Goal: Information Seeking & Learning: Learn about a topic

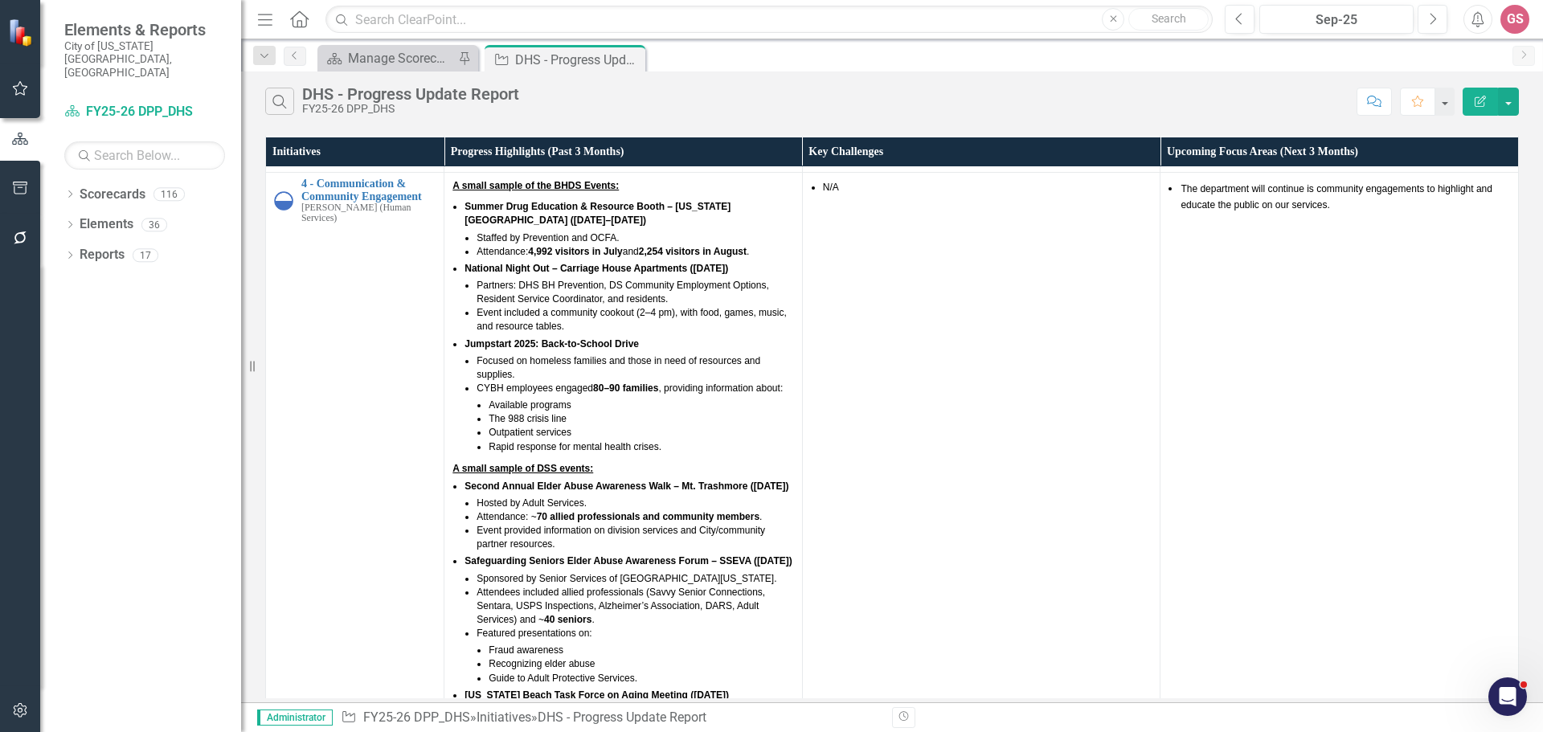
scroll to position [1769, 0]
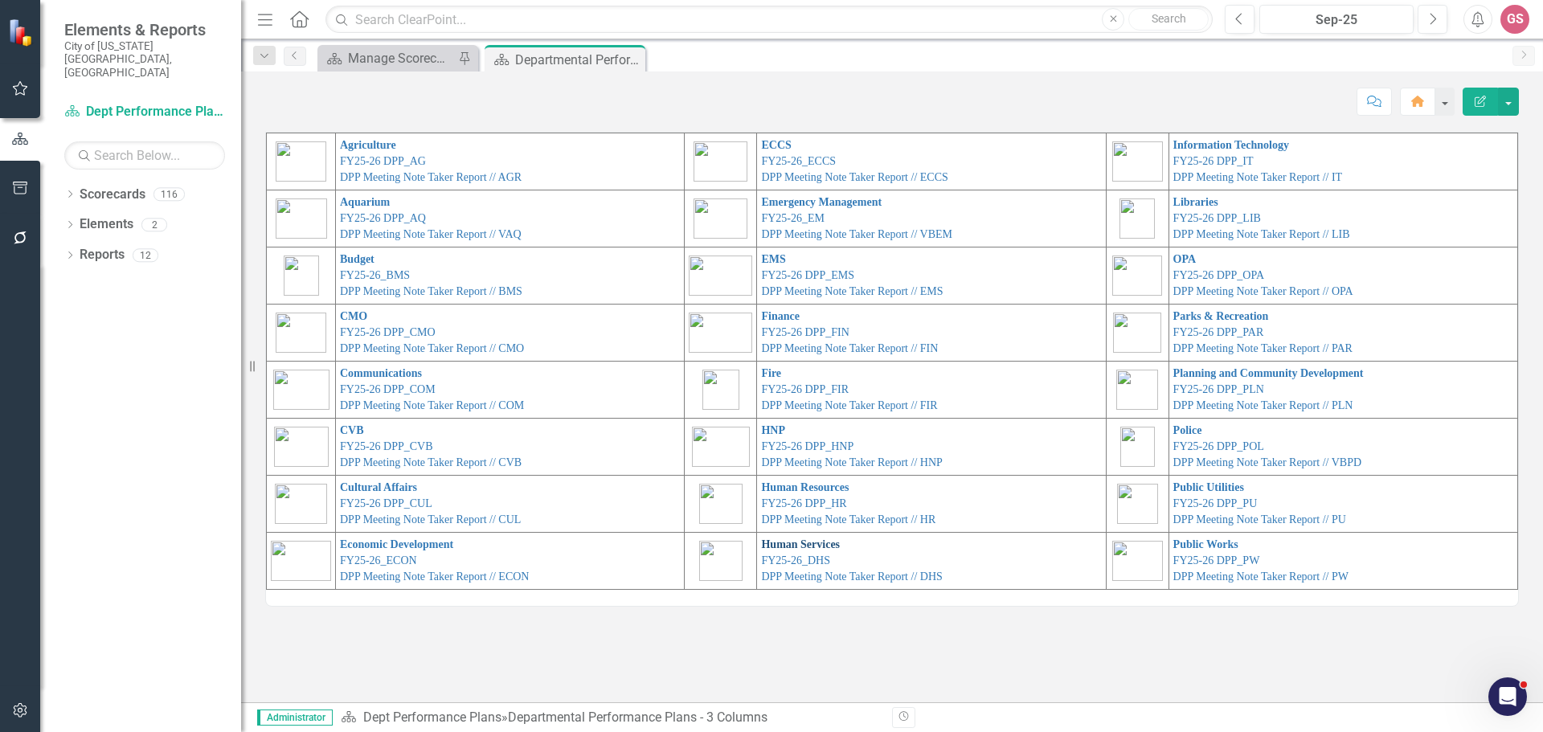
click at [785, 542] on link "Human Services" at bounding box center [800, 545] width 79 height 12
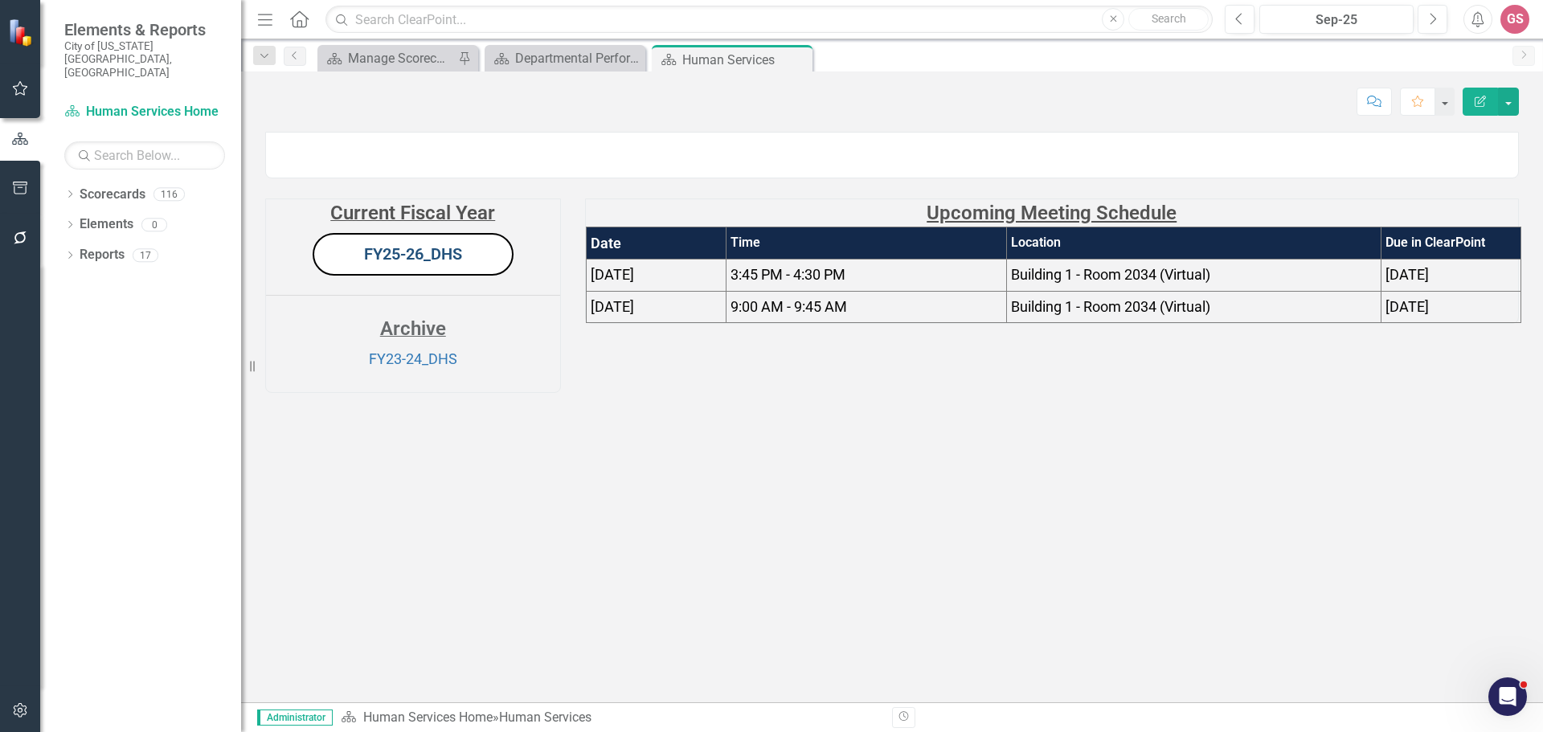
click at [396, 264] on link "FY25-26_DHS" at bounding box center [413, 253] width 98 height 19
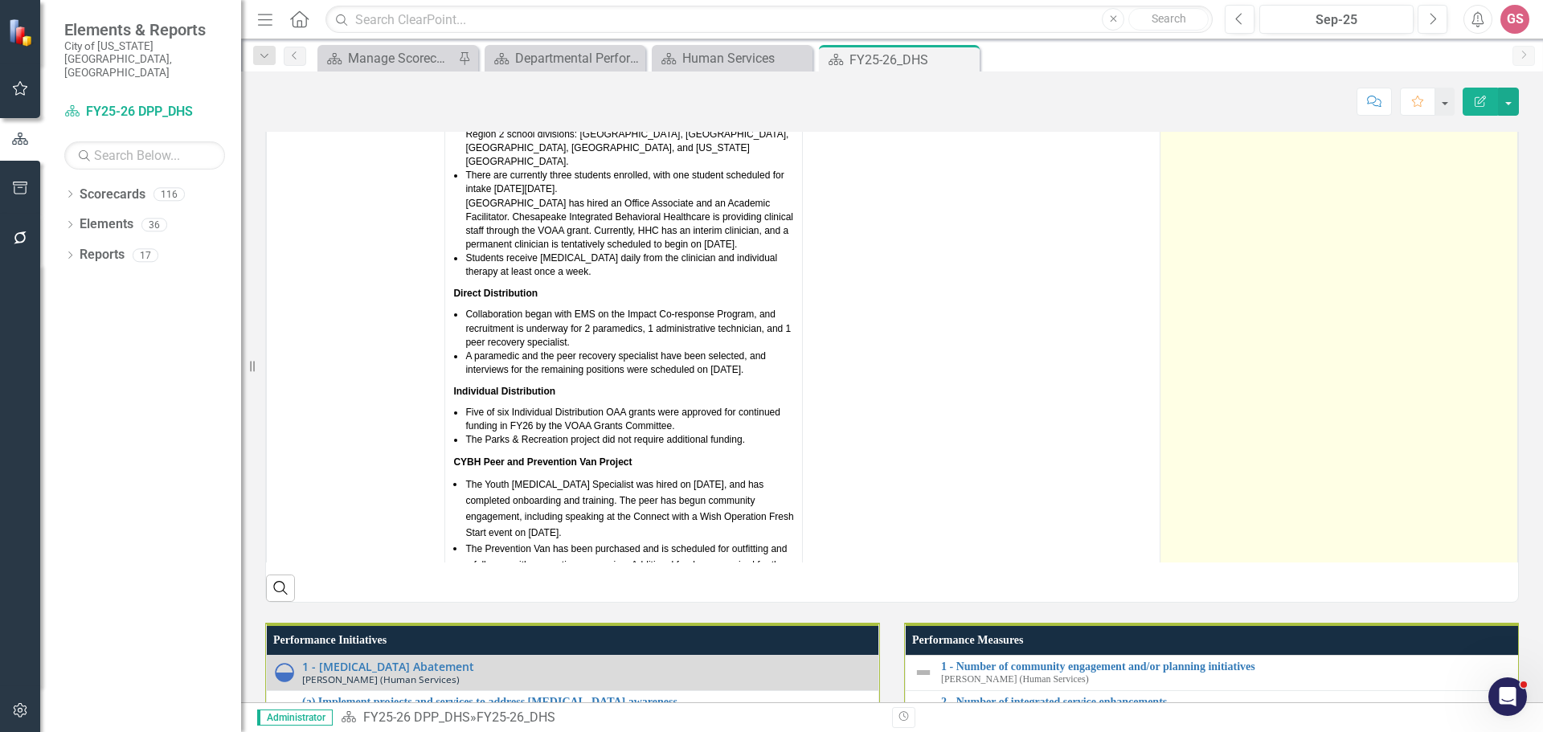
scroll to position [1191, 0]
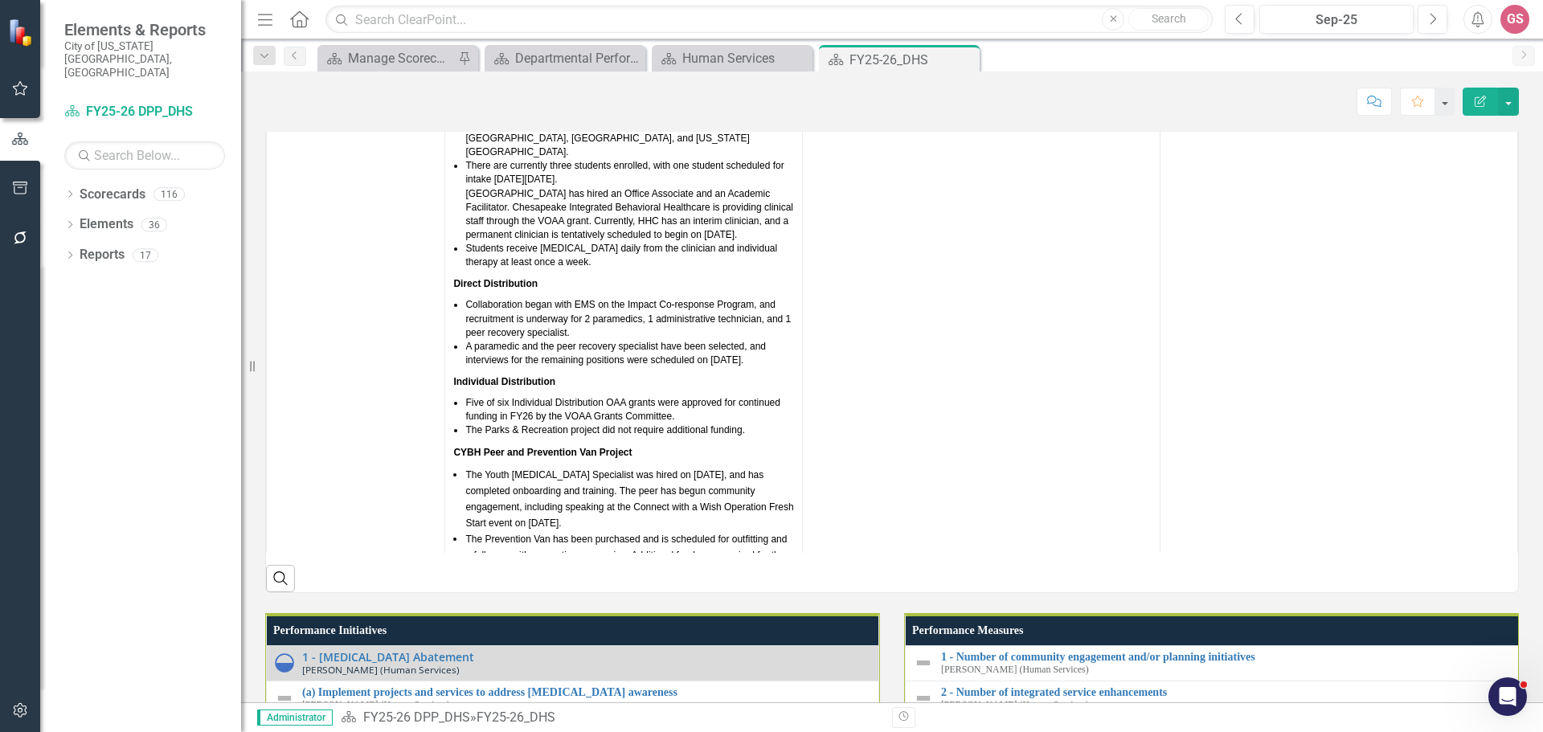
click at [1363, 35] on th "Upcoming Focus Areas (Next 3 Months)" at bounding box center [1340, 20] width 358 height 31
click at [1363, 35] on th "Upcoming Focus Areas (Next 3 Months) Sort Ascending" at bounding box center [1340, 20] width 358 height 31
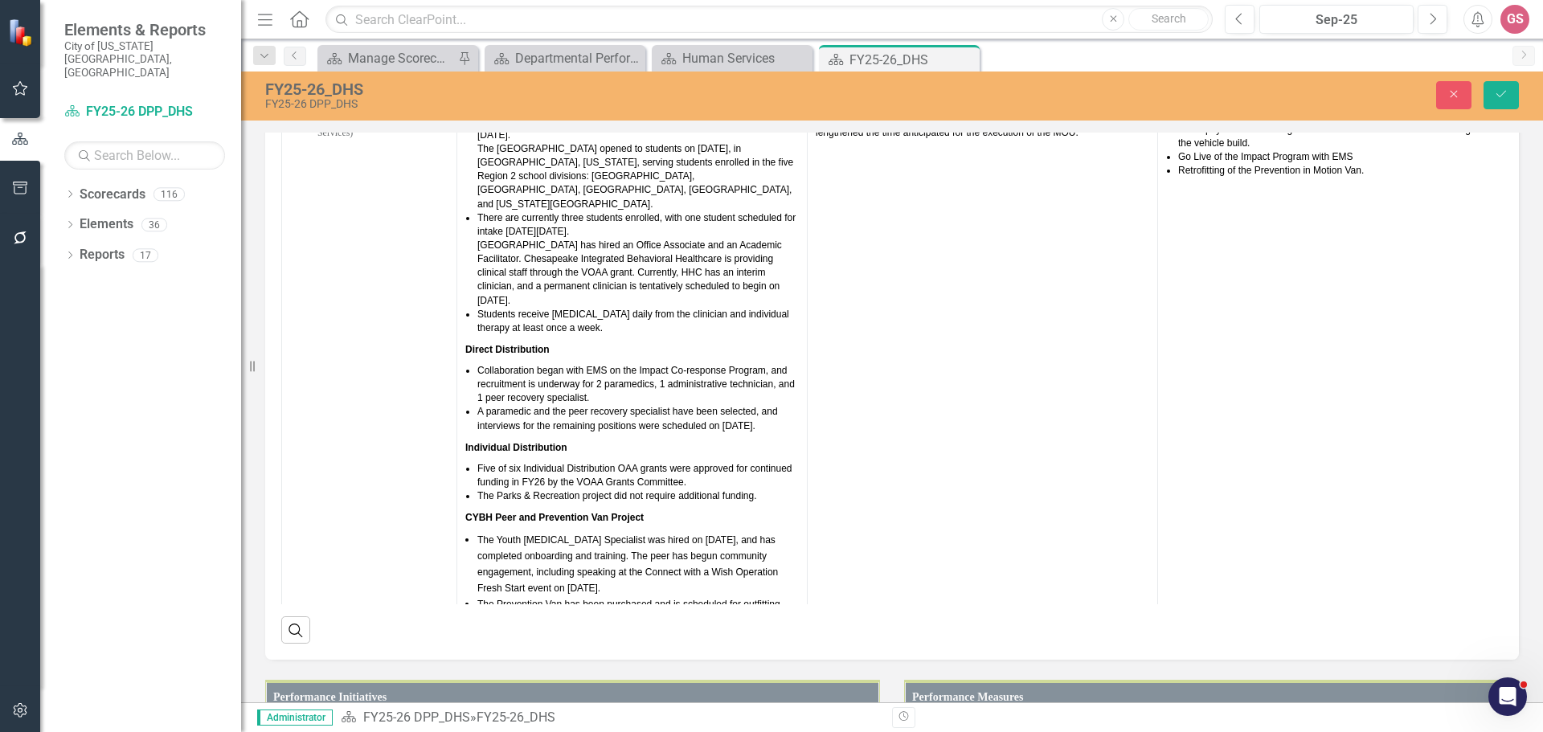
click at [1449, 37] on link "Link View Page" at bounding box center [1472, 26] width 69 height 21
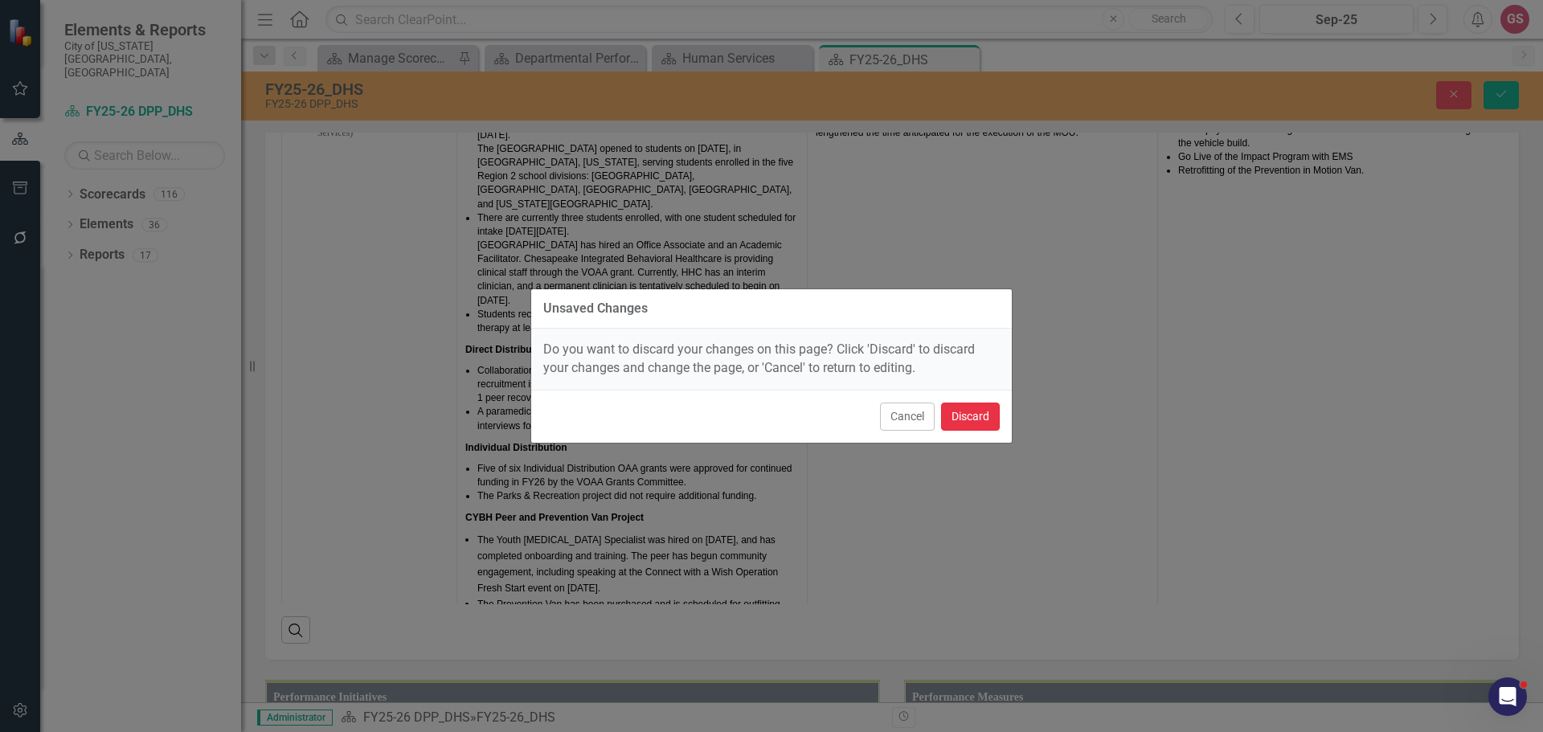
click at [965, 416] on button "Discard" at bounding box center [970, 417] width 59 height 28
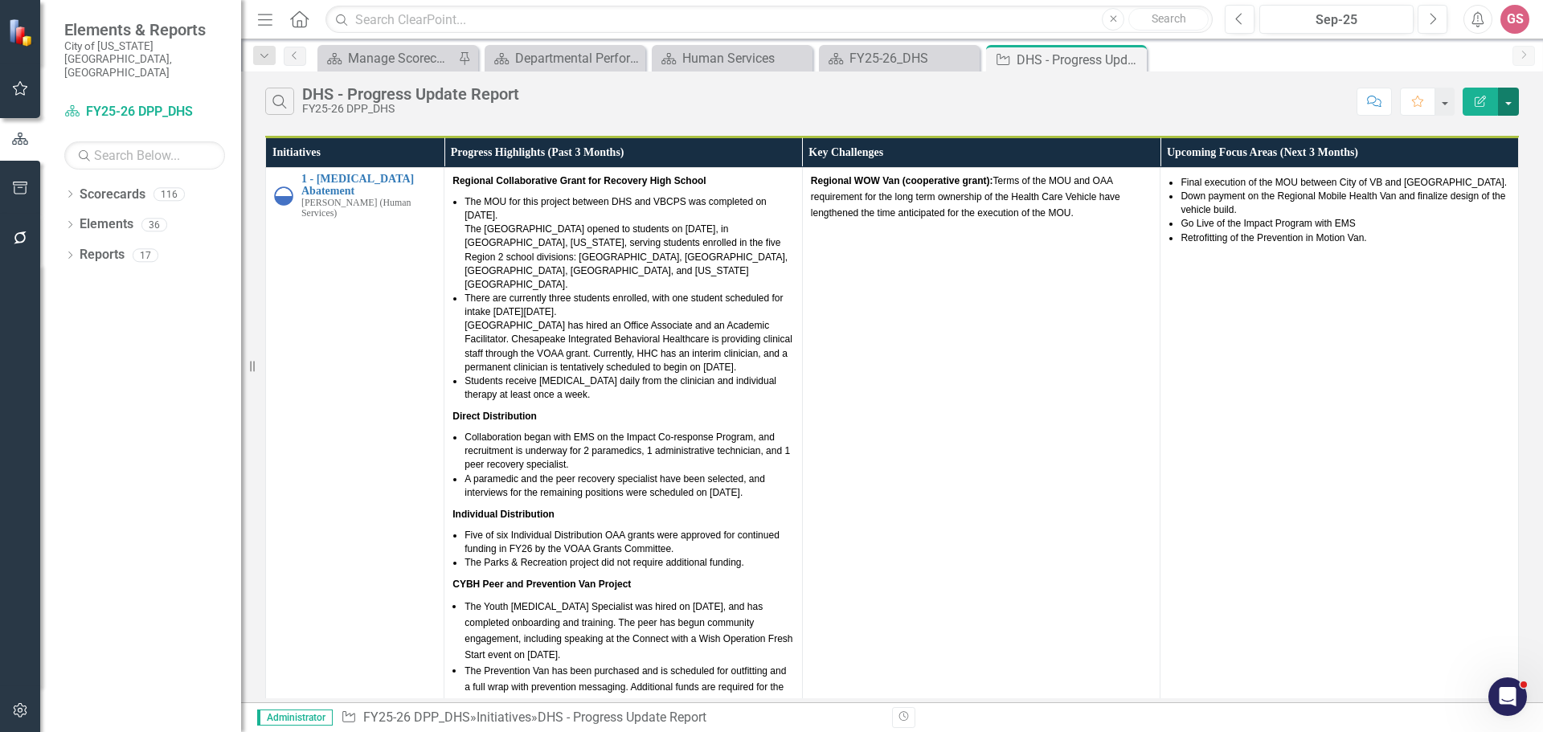
click at [1507, 108] on button "button" at bounding box center [1508, 102] width 21 height 28
click at [1431, 162] on link "PDF Export to PDF" at bounding box center [1455, 164] width 127 height 30
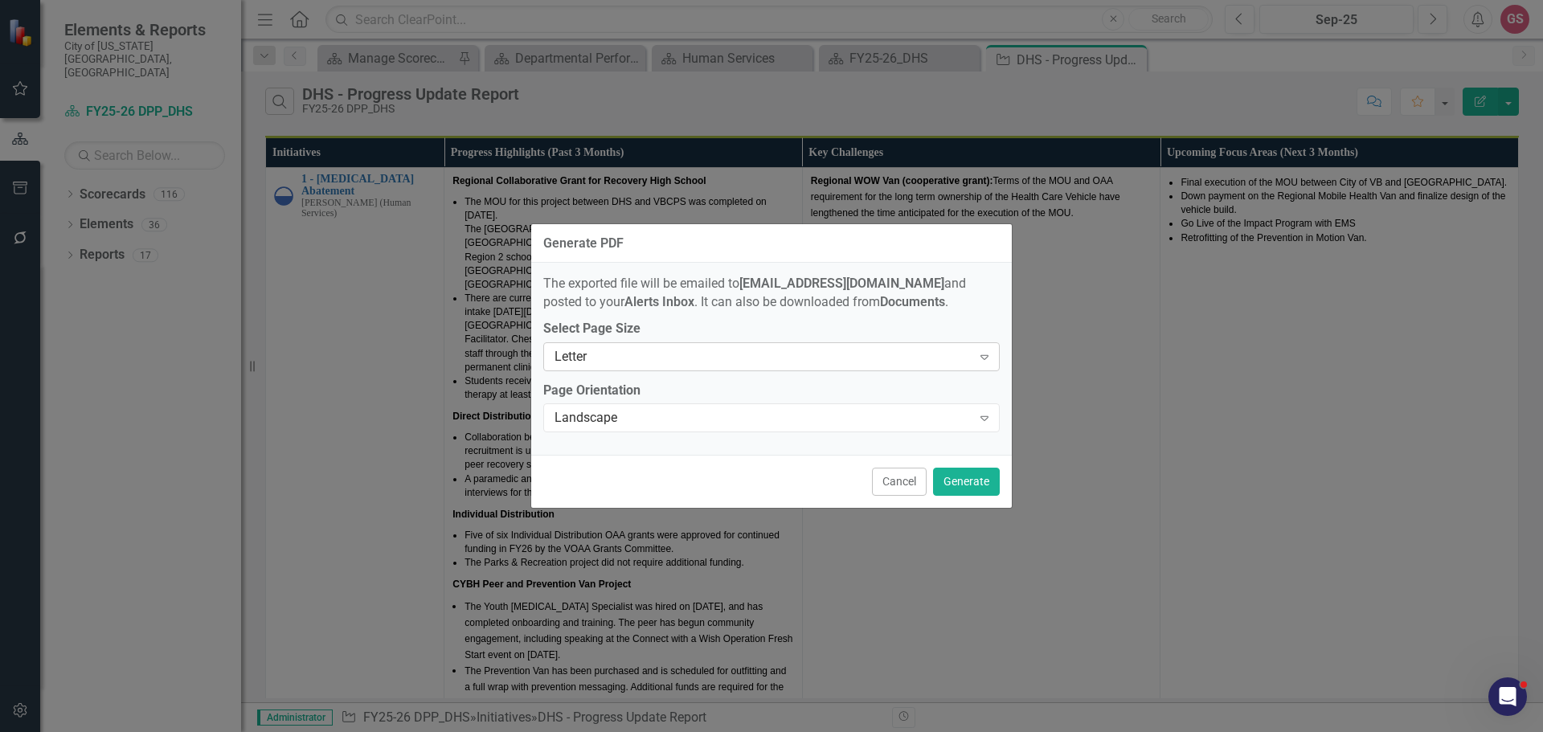
click at [897, 358] on div "Letter" at bounding box center [763, 356] width 417 height 18
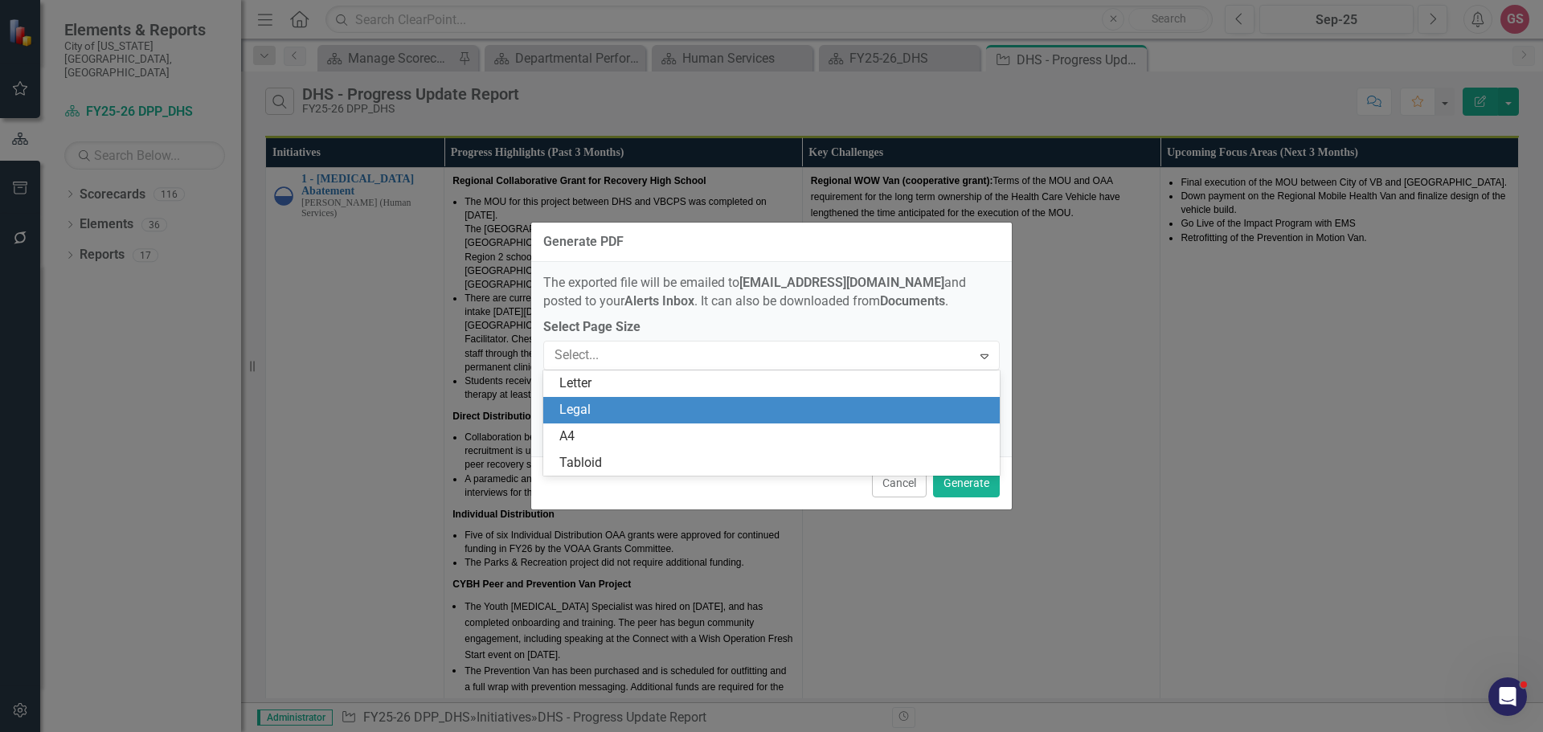
click at [753, 417] on div "Legal" at bounding box center [774, 410] width 431 height 18
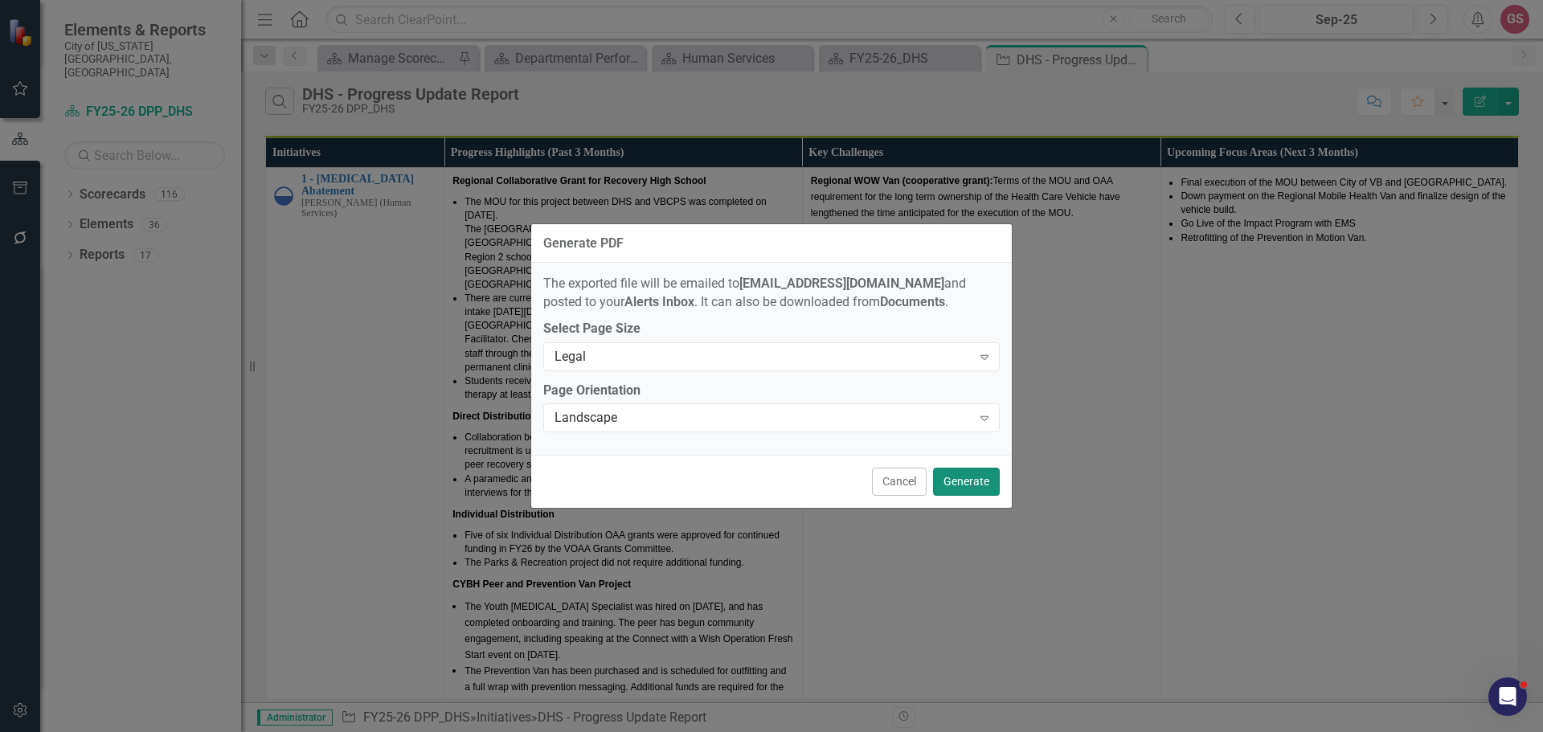
click at [969, 486] on button "Generate" at bounding box center [966, 482] width 67 height 28
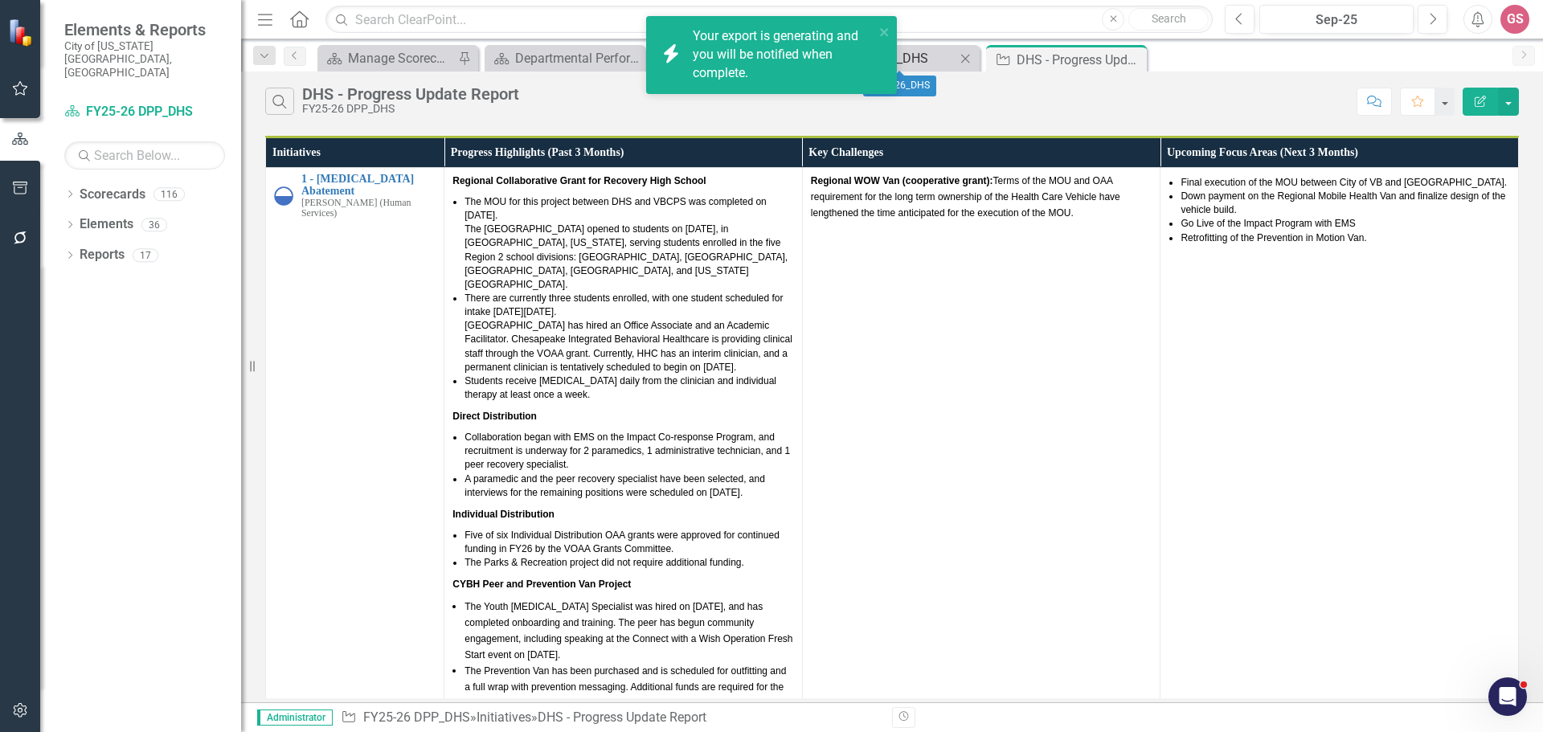
click at [931, 63] on div "FY25-26_DHS" at bounding box center [903, 58] width 106 height 20
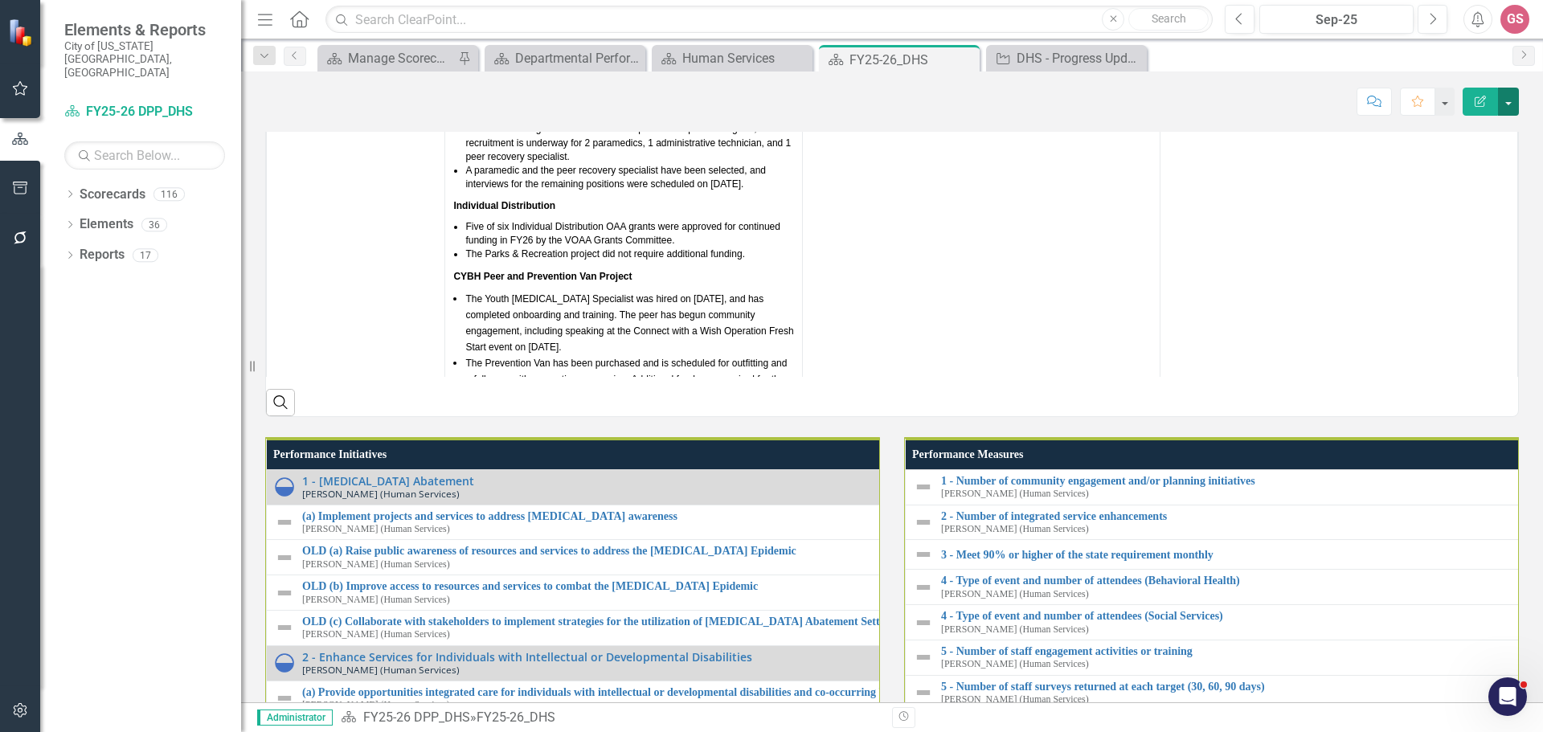
click at [1508, 109] on button "button" at bounding box center [1508, 102] width 21 height 28
click at [1445, 220] on link "PDF Export to PDF" at bounding box center [1453, 226] width 130 height 30
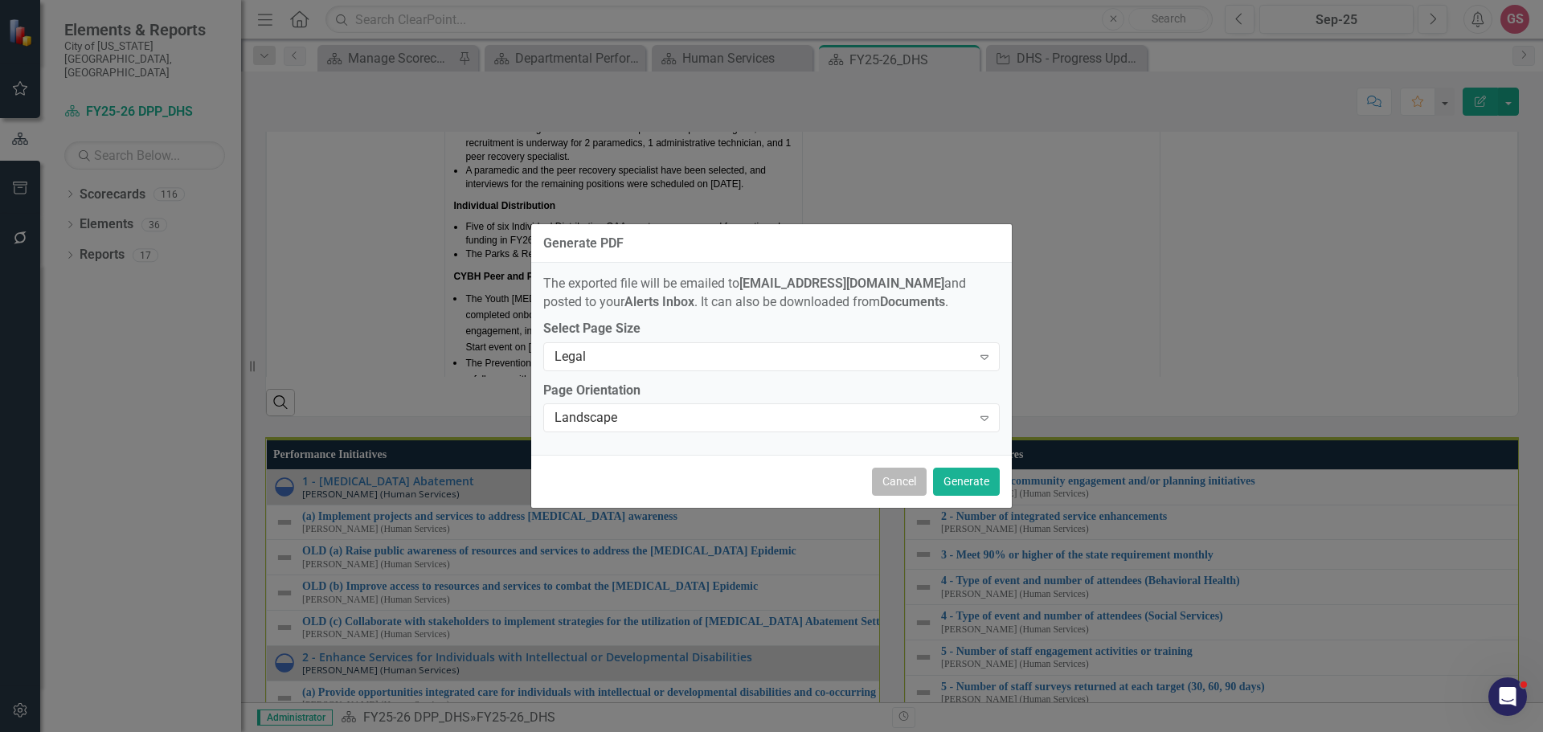
click at [908, 482] on button "Cancel" at bounding box center [899, 482] width 55 height 28
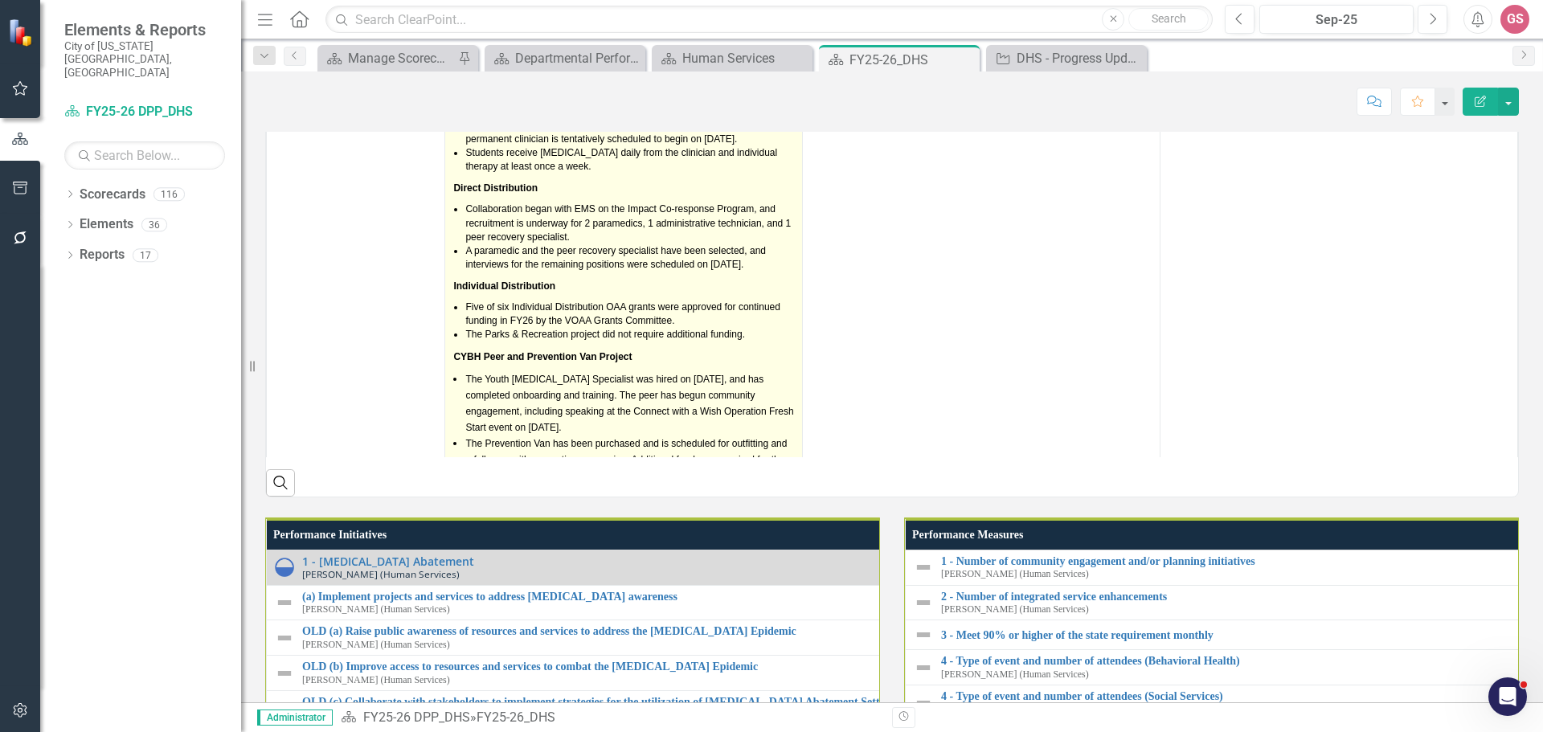
click at [625, 63] on span "The [GEOGRAPHIC_DATA] opened to students on [DATE], in [GEOGRAPHIC_DATA], [US_S…" at bounding box center [626, 29] width 323 height 67
click at [632, 63] on span "The [GEOGRAPHIC_DATA] opened to students on [DATE], in [GEOGRAPHIC_DATA], [US_S…" at bounding box center [626, 29] width 323 height 67
click at [633, 63] on span "The [GEOGRAPHIC_DATA] opened to students on [DATE], in [GEOGRAPHIC_DATA], [US_S…" at bounding box center [626, 29] width 323 height 67
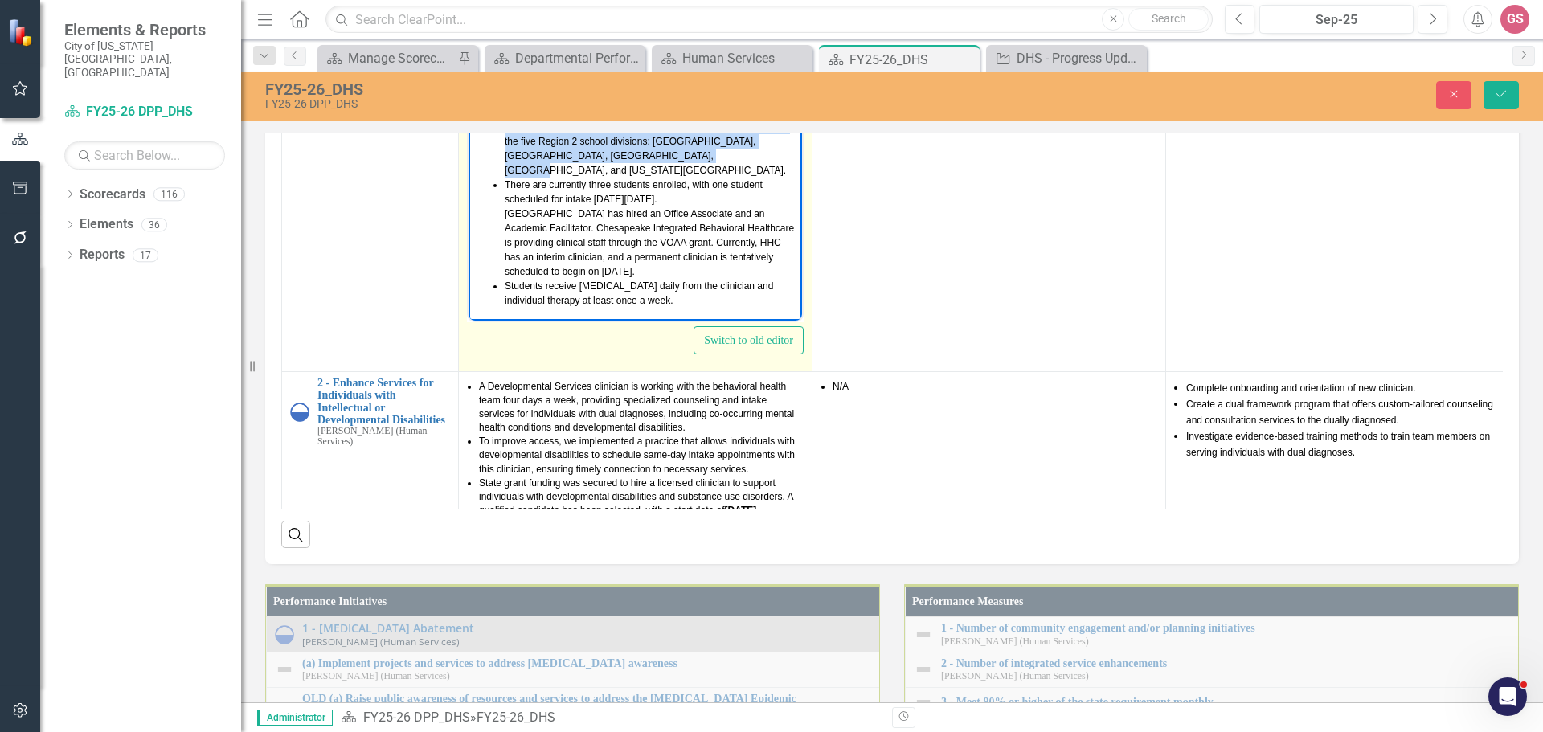
drag, startPoint x: 650, startPoint y: 152, endPoint x: 503, endPoint y: 107, distance: 153.1
click at [503, 107] on ul "The MOU for this project between DHS and VBCPS was completed on [DATE]. The [GE…" at bounding box center [636, 192] width 326 height 232
paste body "Rich Text Area. Press ALT-0 for help."
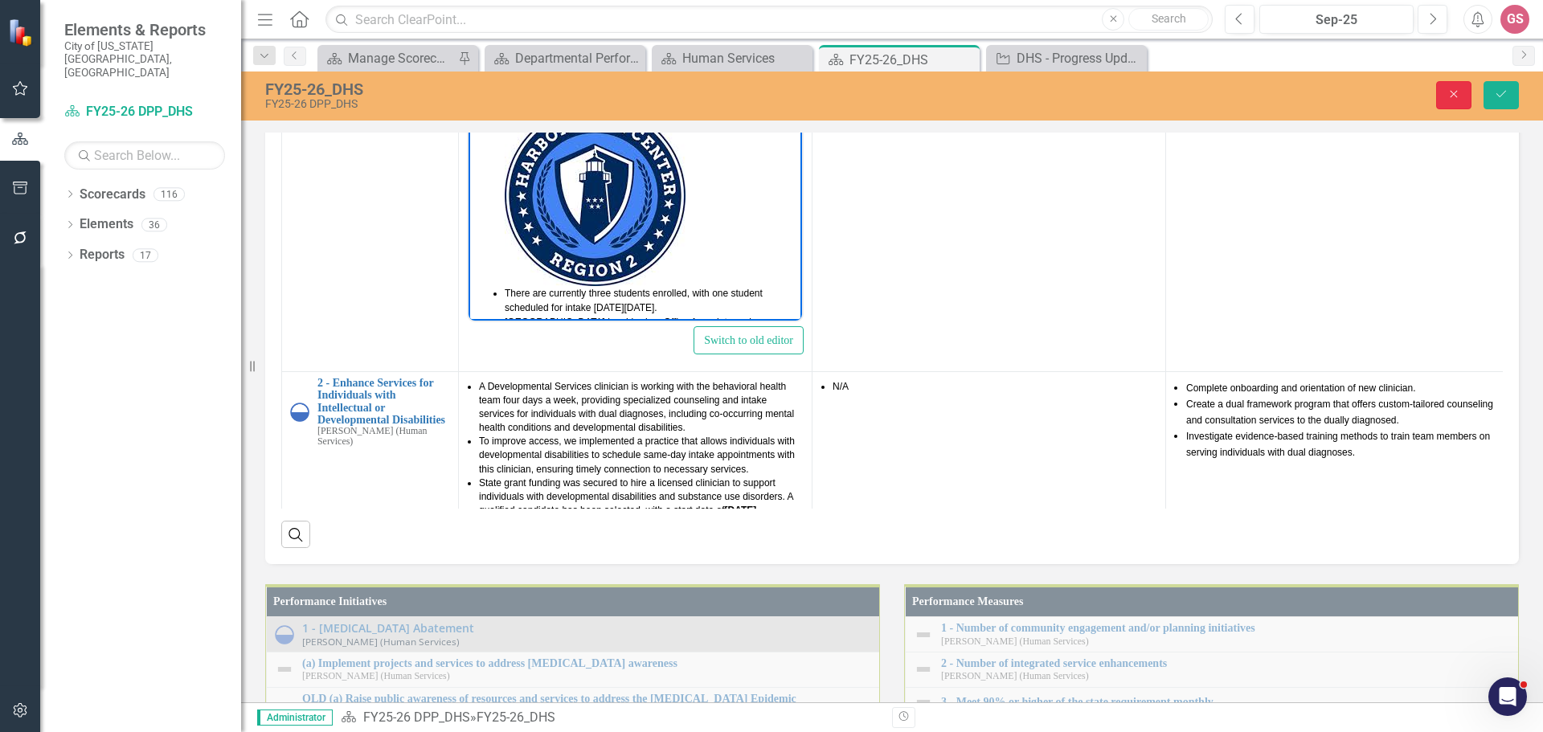
click at [1446, 93] on button "Close" at bounding box center [1454, 95] width 35 height 28
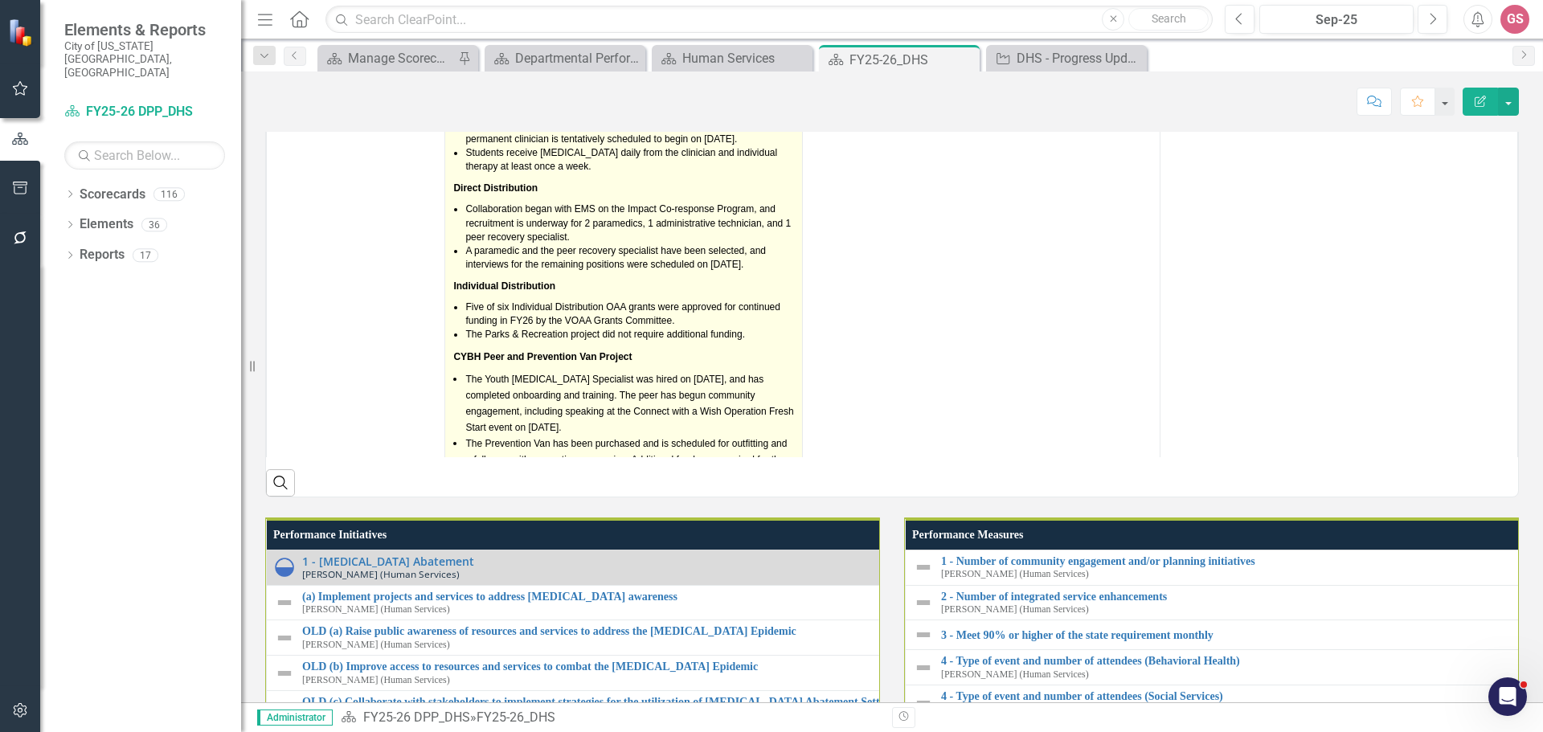
drag, startPoint x: 585, startPoint y: 475, endPoint x: 521, endPoint y: 391, distance: 105.5
click at [518, 174] on ul "The MOU for this project between DHS and VBCPS was completed on [DATE]. The [GE…" at bounding box center [629, 70] width 329 height 207
click at [583, 486] on span "Regional Collaborative Grant for Recovery High School The MOU for this project …" at bounding box center [623, 510] width 341 height 1130
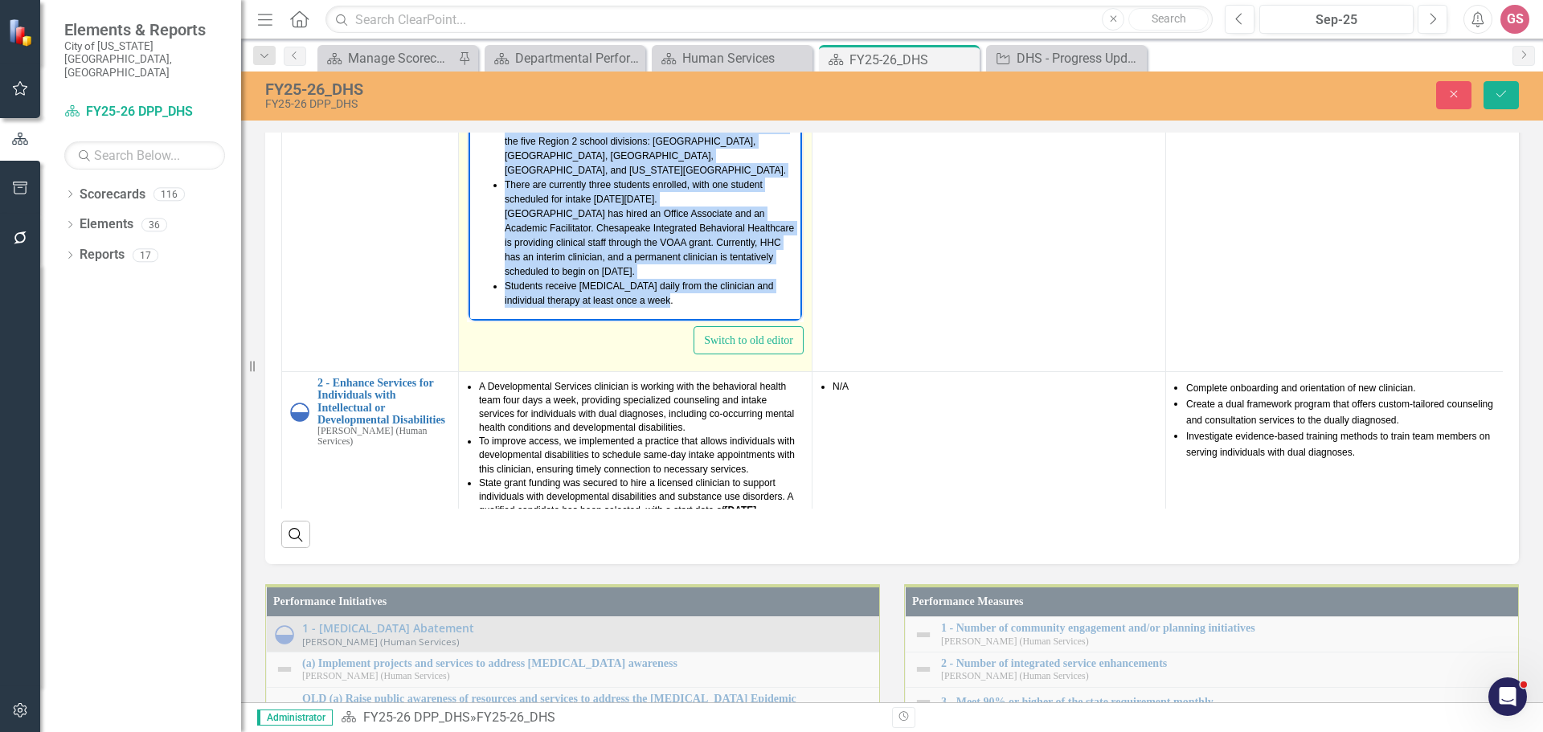
drag, startPoint x: 673, startPoint y: 281, endPoint x: 500, endPoint y: 115, distance: 239.9
click at [500, 115] on ul "The MOU for this project between DHS and VBCPS was completed on [DATE]. The [GE…" at bounding box center [636, 192] width 326 height 232
copy ul "The [GEOGRAPHIC_DATA] opened to students on [DATE], in [GEOGRAPHIC_DATA], [US_S…"
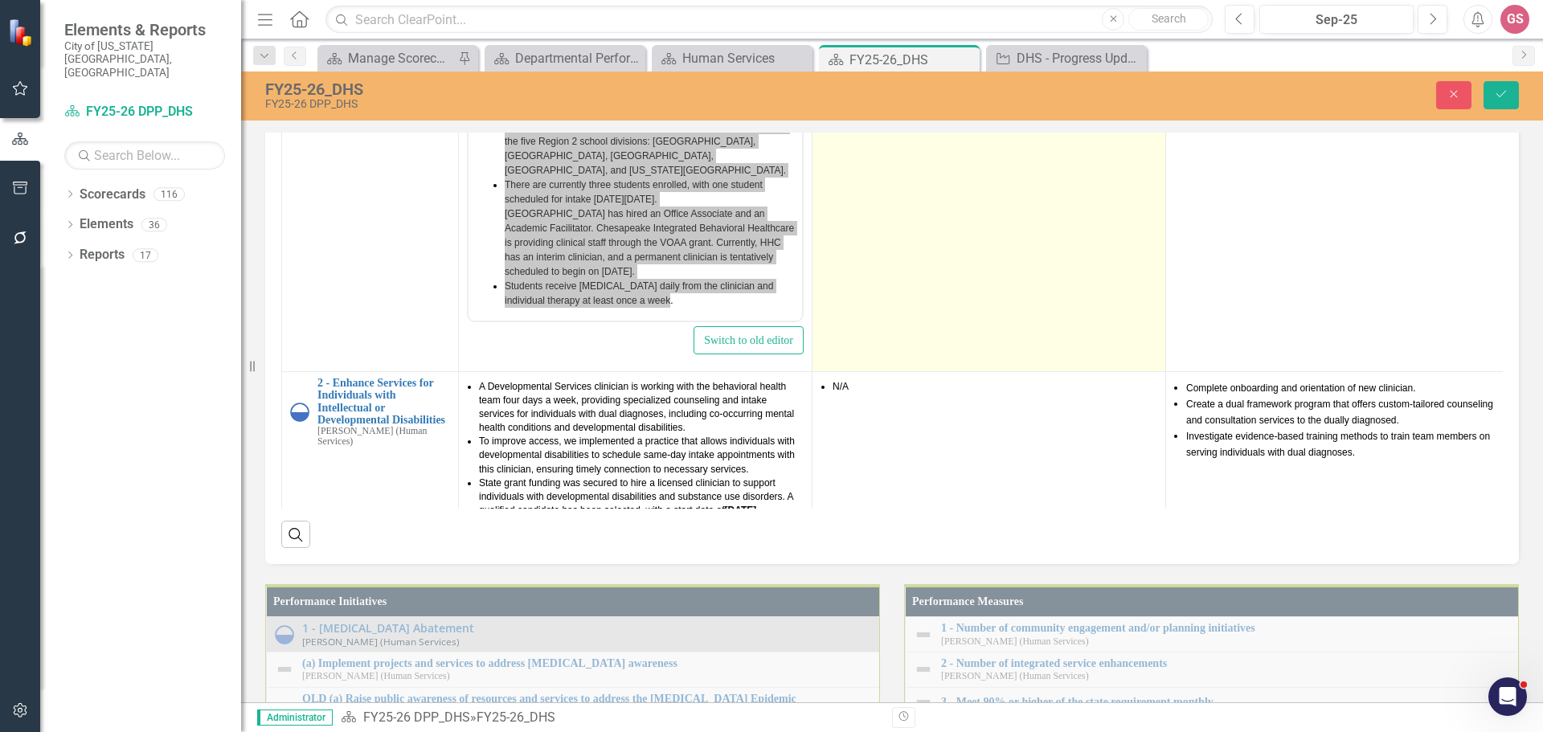
click at [943, 371] on td "Regional WOW Van (cooperative grant): Terms of the MOU and OAA requirement for …" at bounding box center [990, 181] width 354 height 380
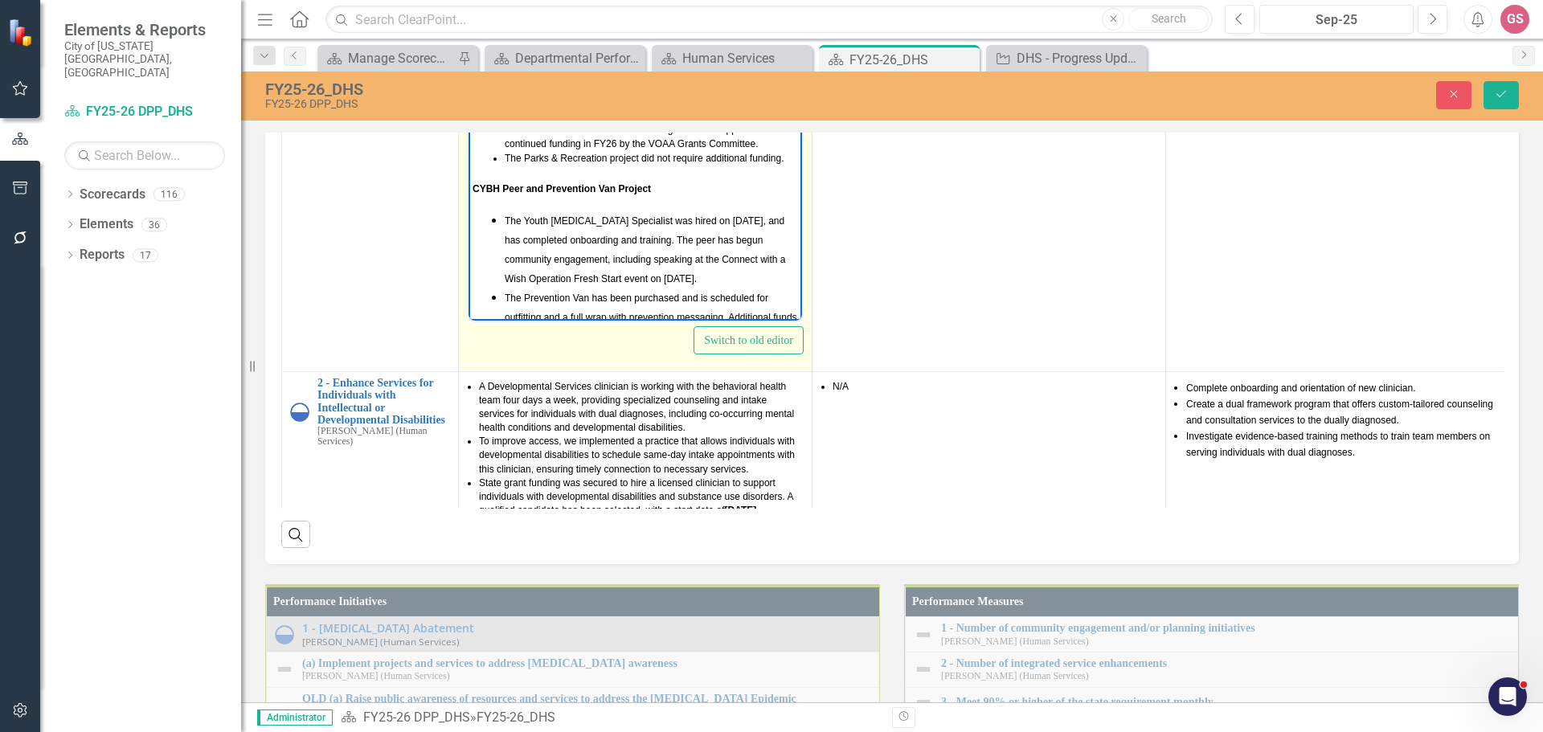
scroll to position [402, 0]
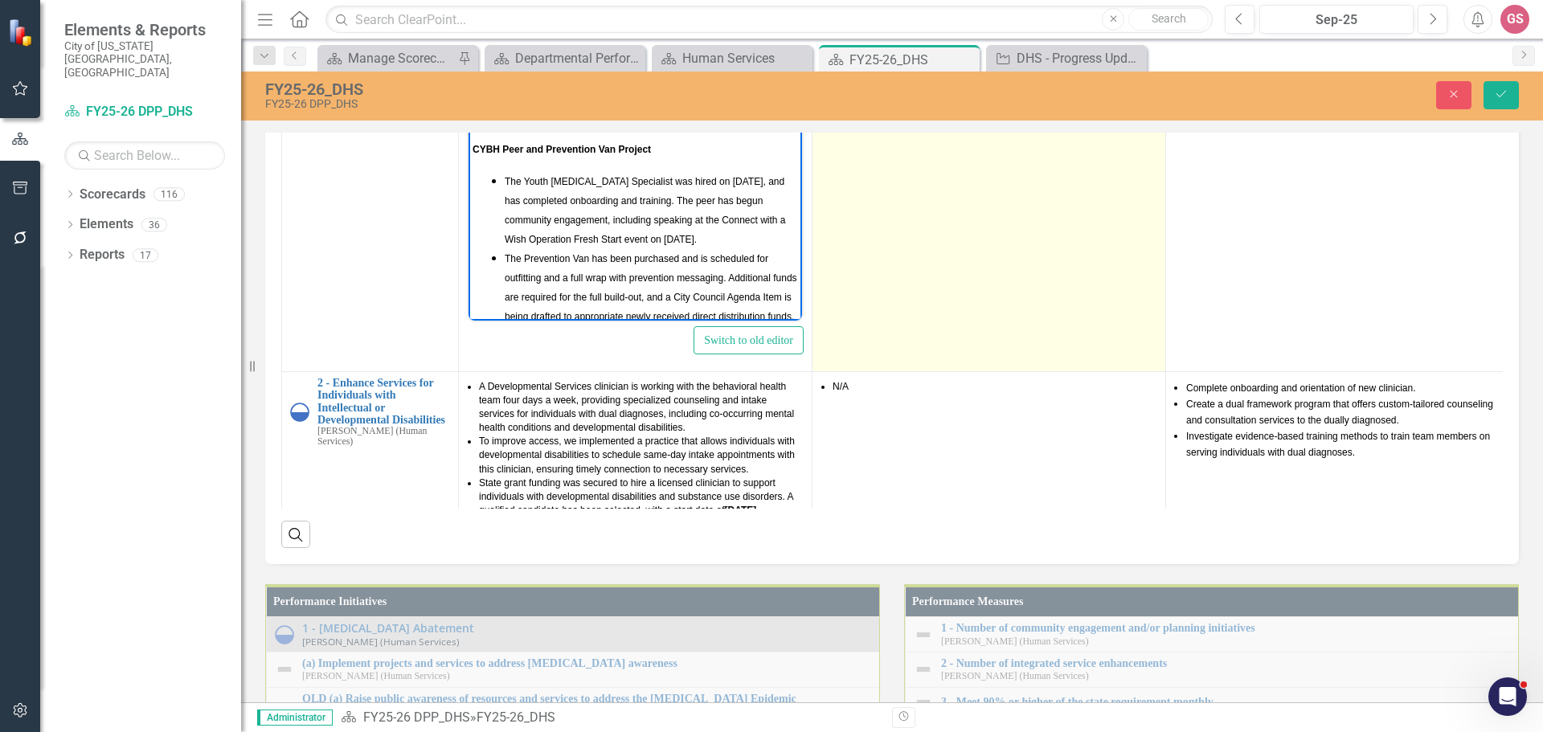
click at [963, 45] on p "Regional WOW Van (cooperative grant): Terms of the MOU and OAA requirement for …" at bounding box center [989, 21] width 337 height 48
drag, startPoint x: 1079, startPoint y: 361, endPoint x: 918, endPoint y: 361, distance: 160.8
click at [918, 45] on p "Regional WOW Van (cooperative grant): Terms of the MOU and OAA requirement for …" at bounding box center [989, 21] width 337 height 48
click at [983, 43] on span "Terms of the MOU and OAA requirement for the long term ownership of the Health …" at bounding box center [975, 20] width 309 height 43
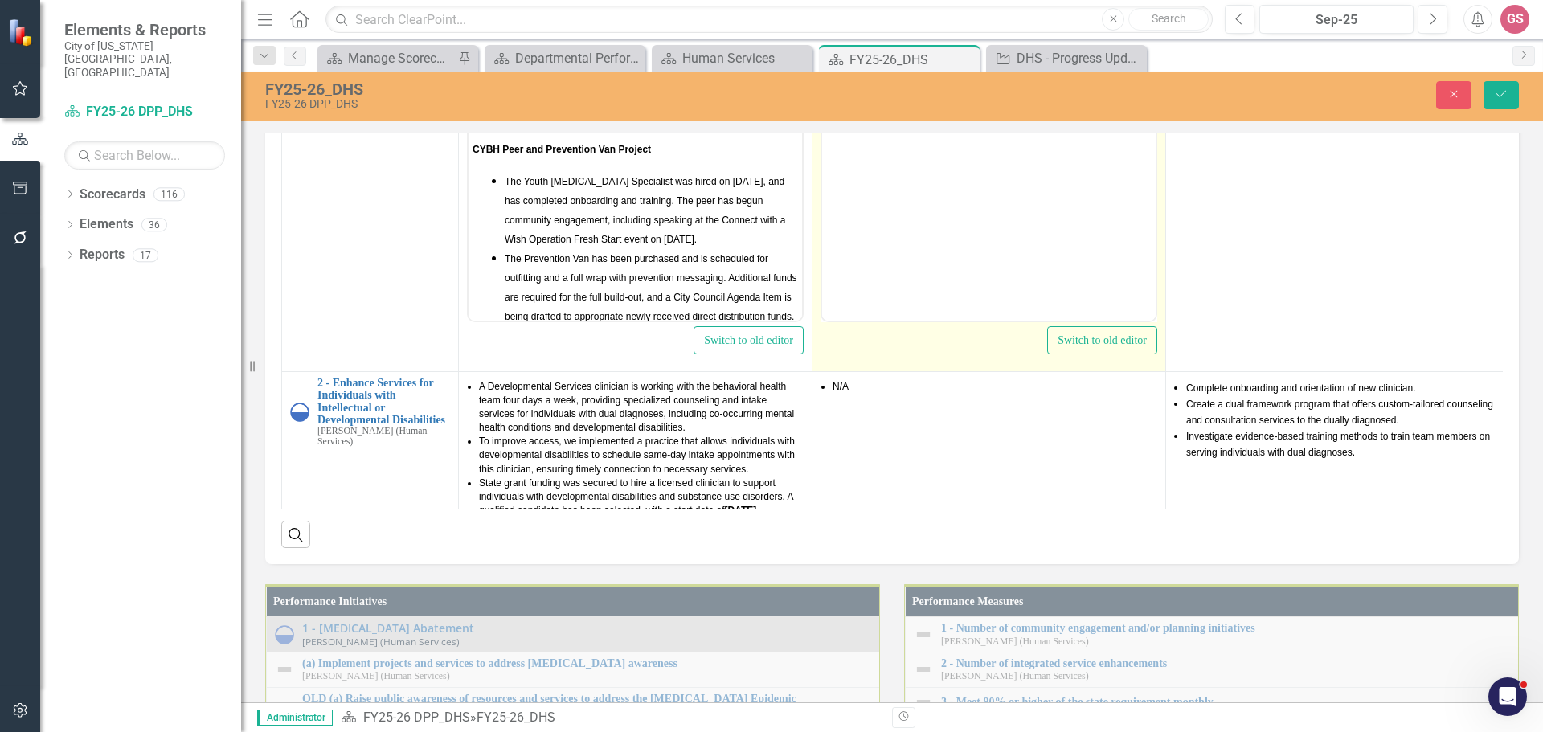
scroll to position [0, 0]
drag, startPoint x: 1101, startPoint y: 92, endPoint x: 827, endPoint y: 51, distance: 276.5
click at [827, 51] on p "Regional WOW Van (cooperative grant): Terms of the MOU and OAA requirement for …" at bounding box center [989, 72] width 326 height 58
copy span "Regional WOW Van (cooperative grant): Terms of the MOU and OAA requirement for …"
click at [1008, 157] on body "Regional WOW Van (cooperative grant): Terms of the MOU and OAA requirement for …" at bounding box center [989, 159] width 334 height 241
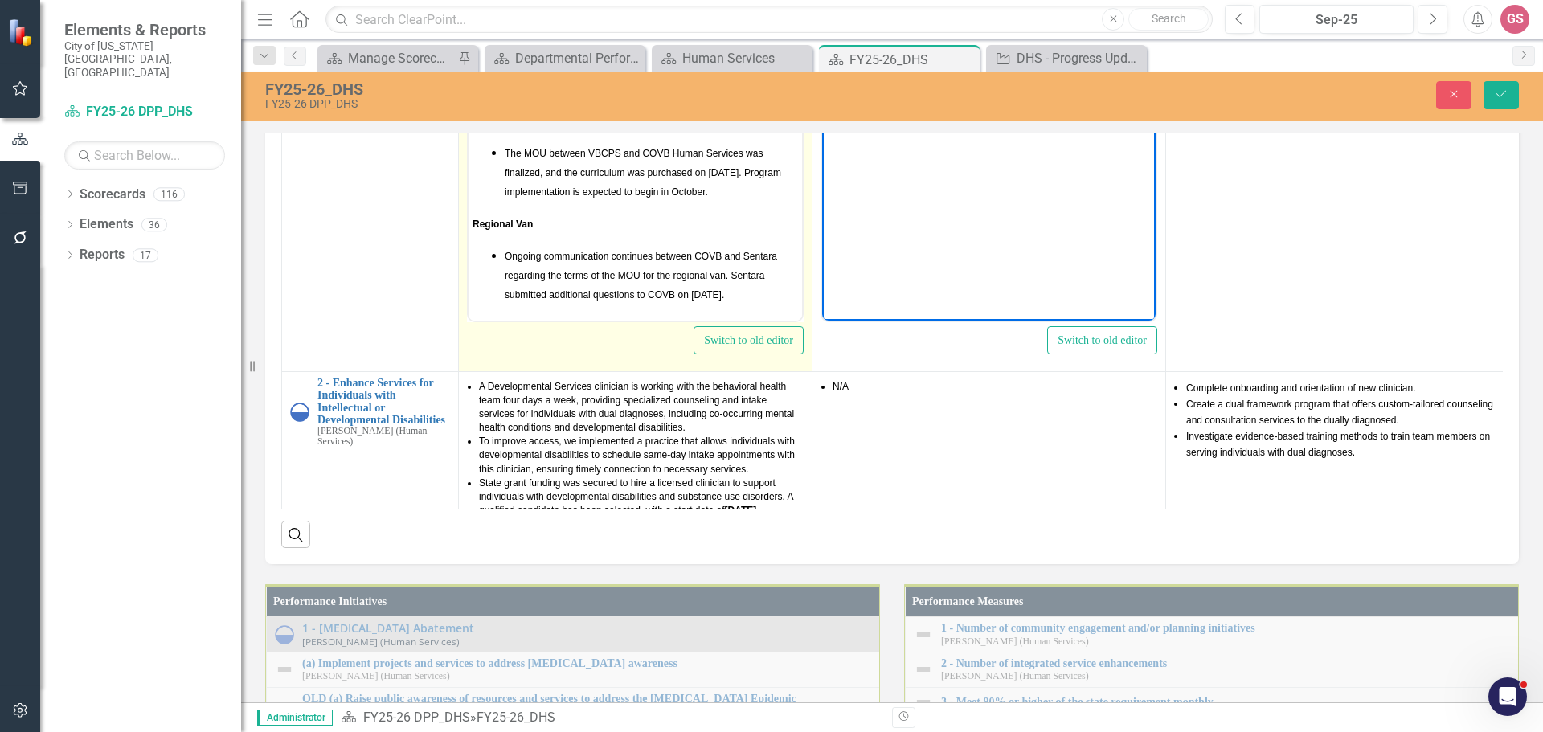
scroll to position [1277, 0]
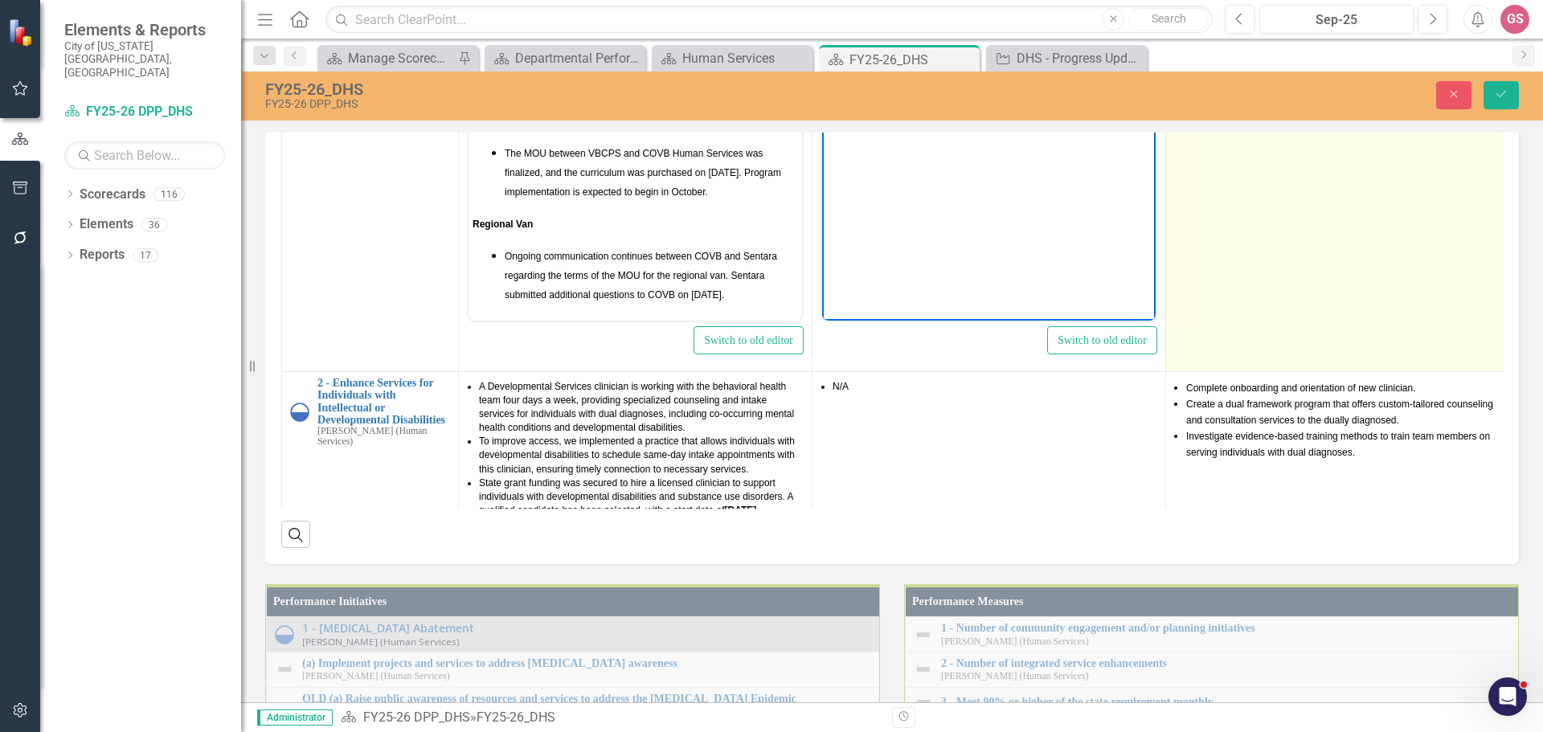
click at [1371, 371] on td "Final execution of the MOU between City of VB and [GEOGRAPHIC_DATA]. Down payme…" at bounding box center [1343, 181] width 354 height 380
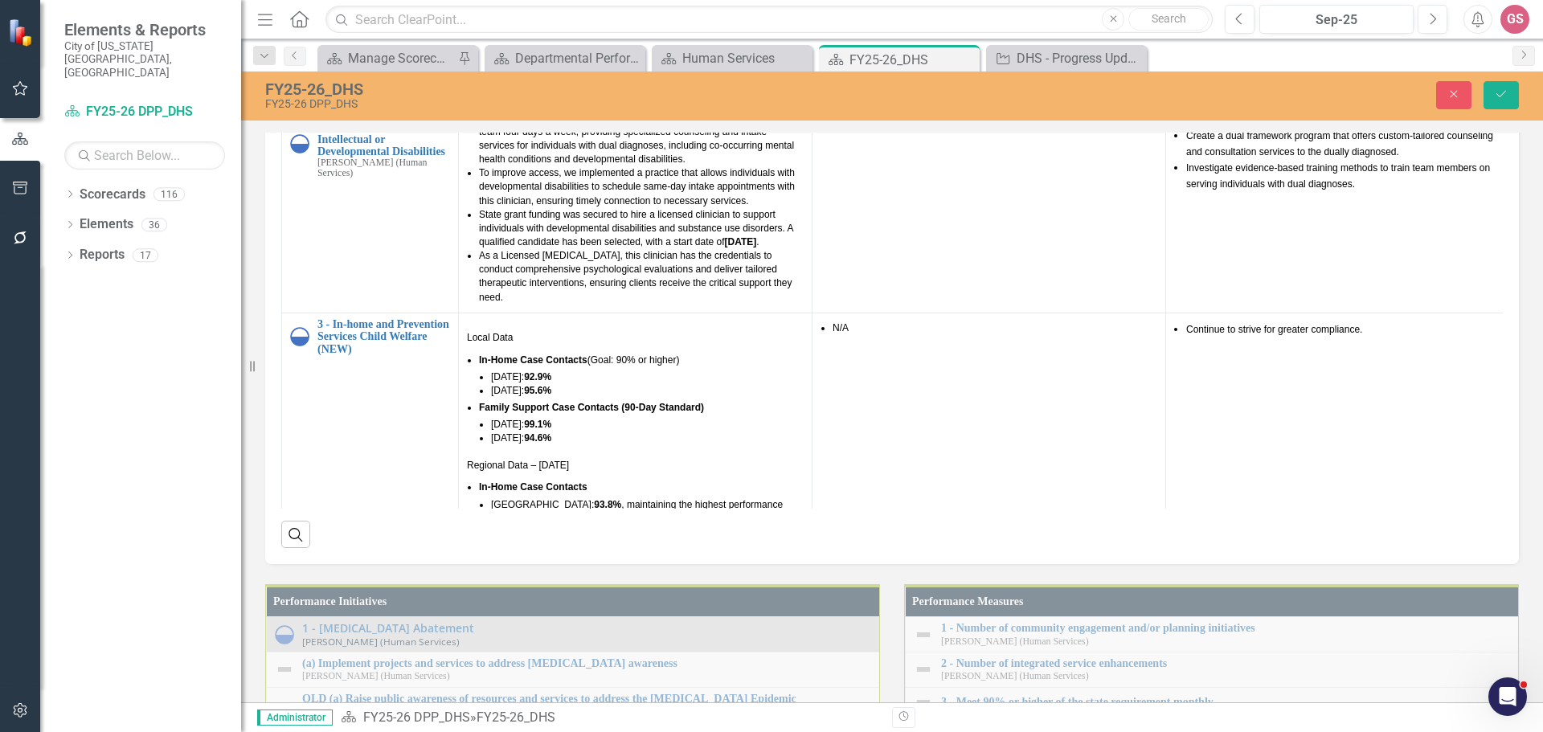
scroll to position [322, 0]
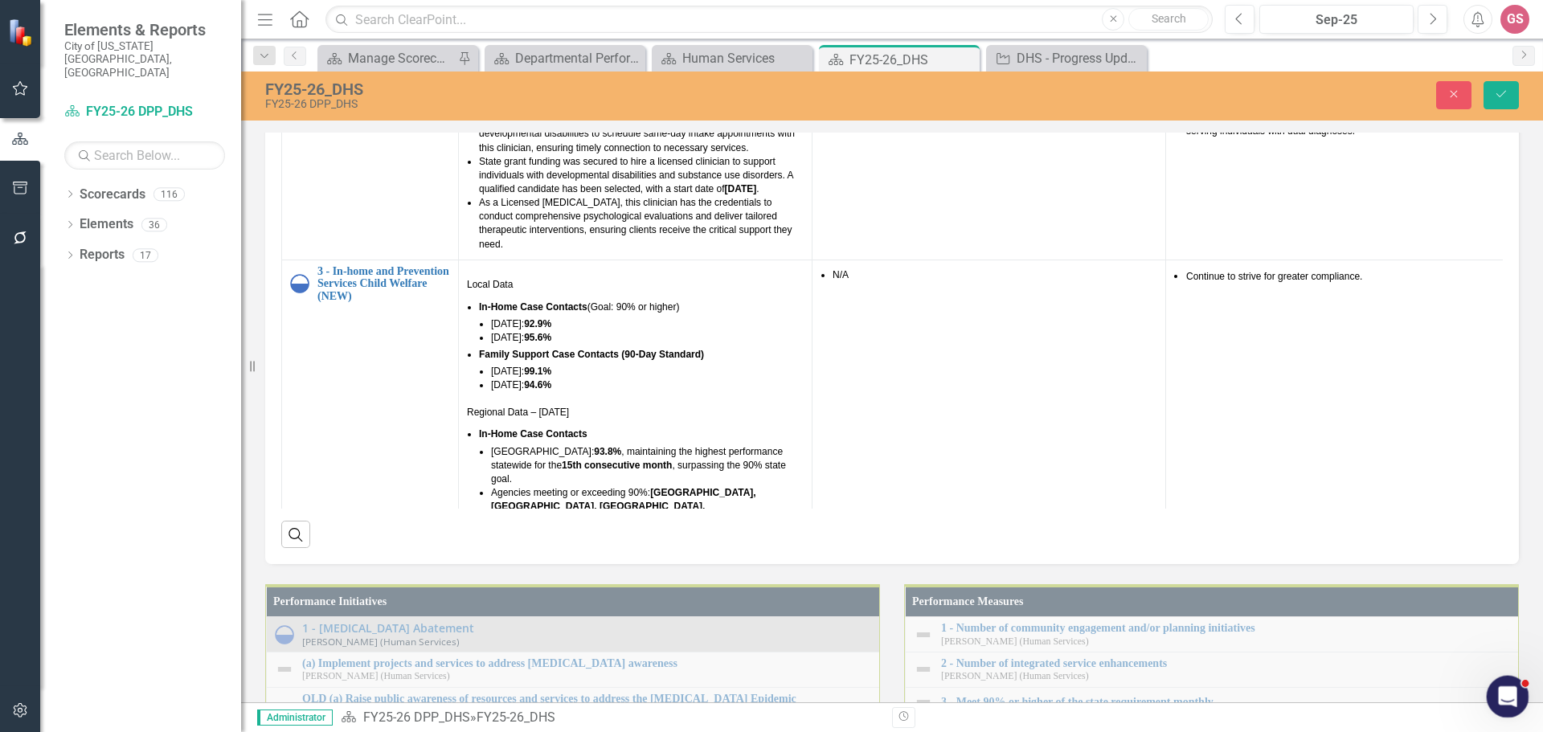
click at [1486, 692] on div "Open Intercom Messenger" at bounding box center [1505, 694] width 53 height 53
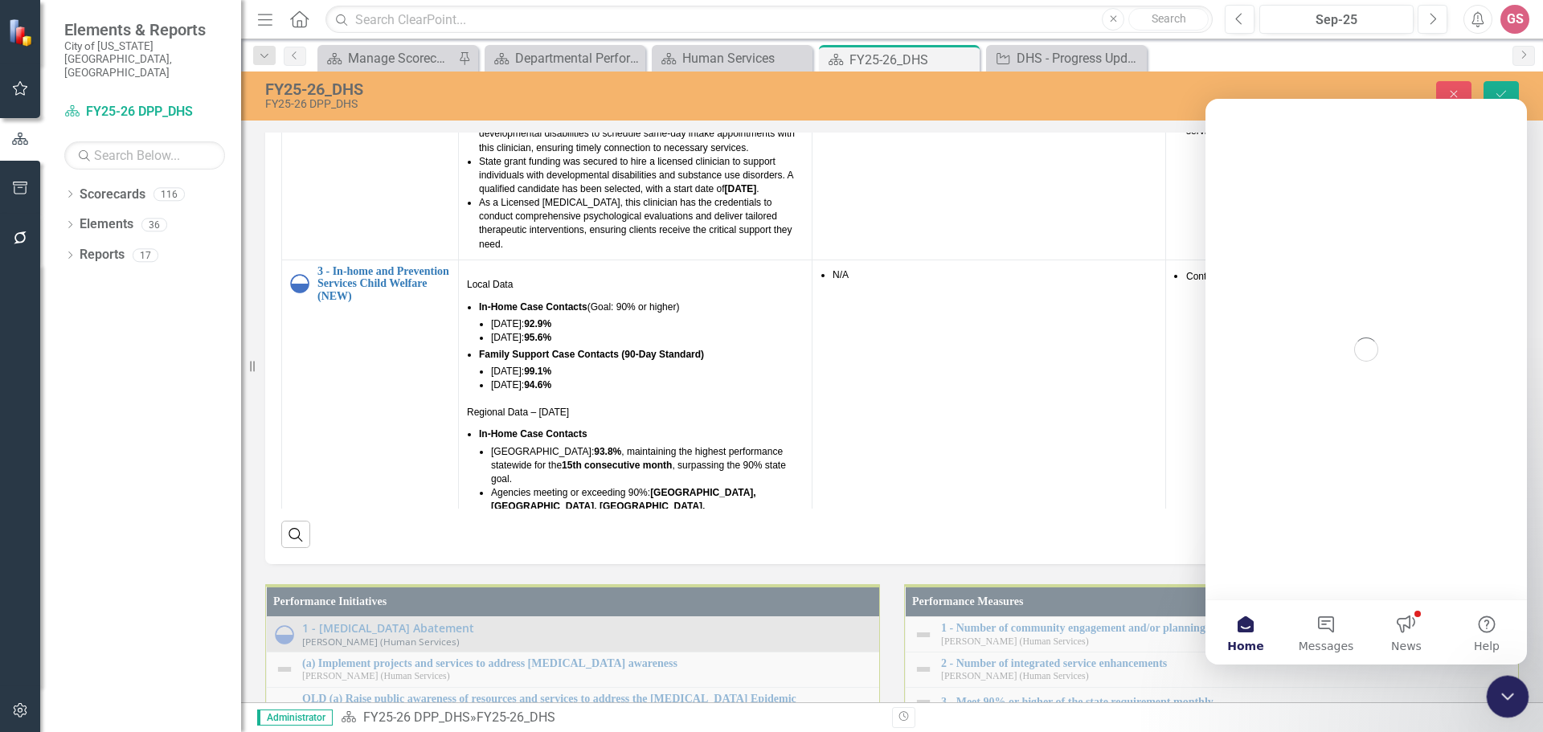
scroll to position [0, 0]
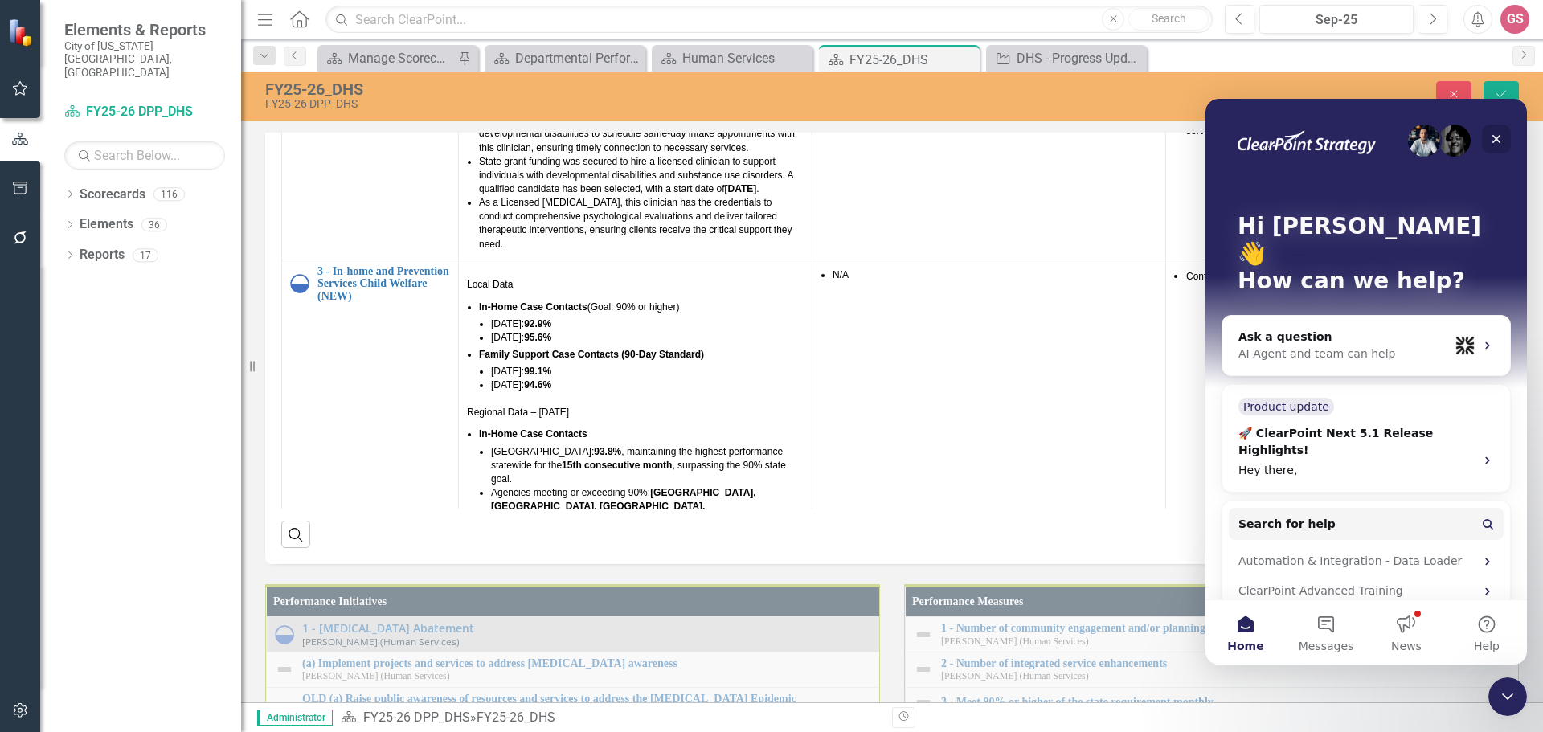
click at [1493, 141] on icon "Close" at bounding box center [1496, 139] width 13 height 13
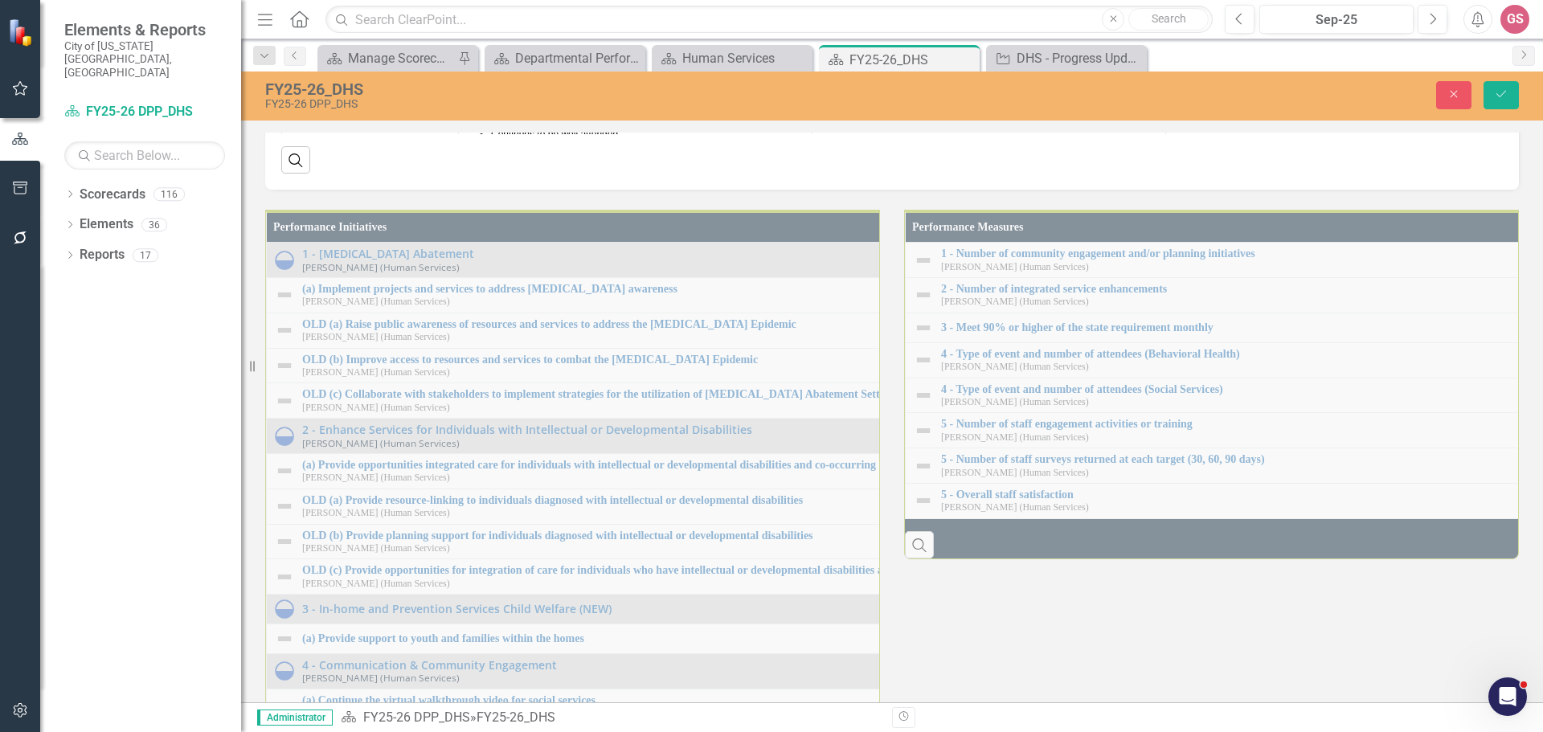
scroll to position [1688, 0]
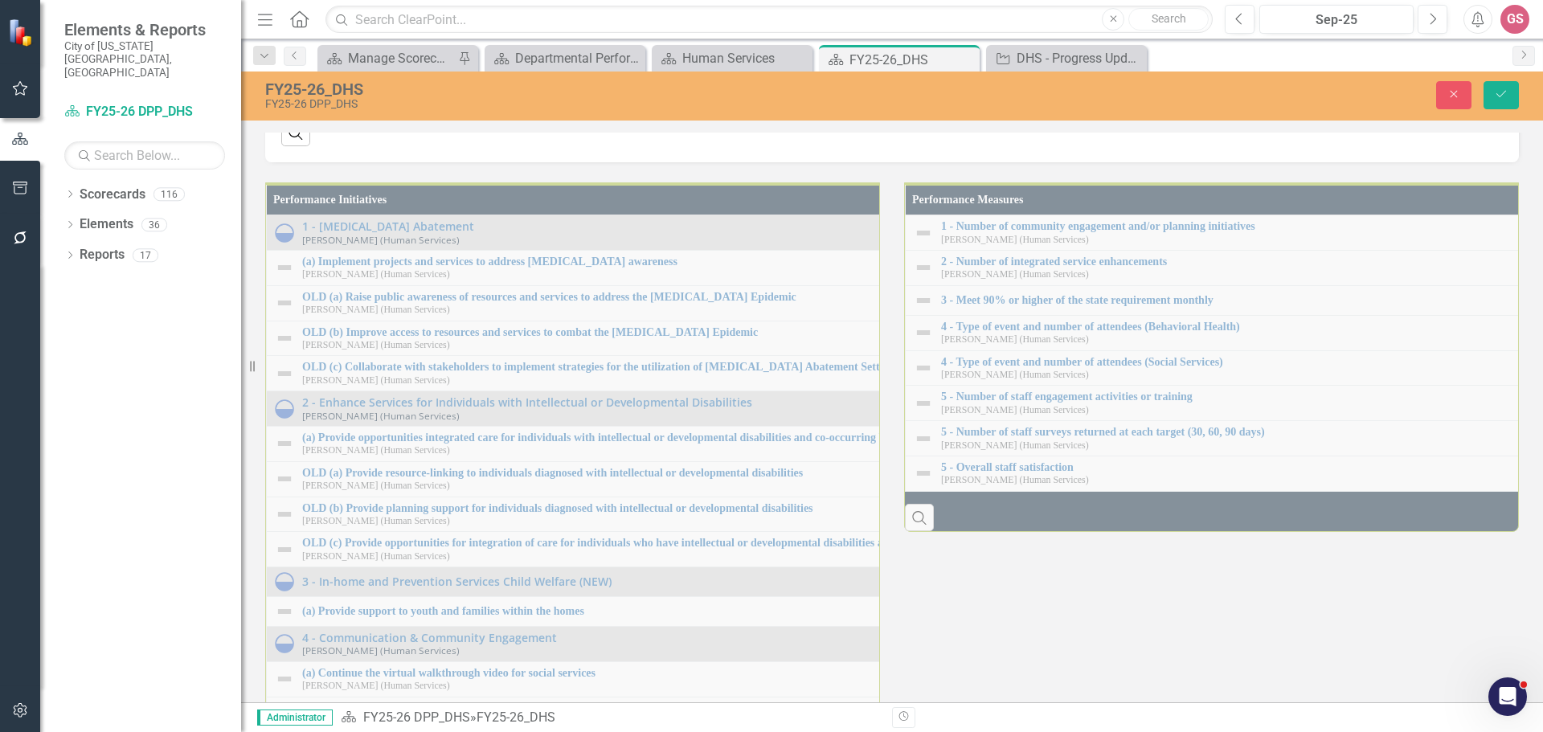
click at [754, 617] on div "Performance Initiatives 1 - [MEDICAL_DATA] Abatement [PERSON_NAME] (Human Servi…" at bounding box center [572, 467] width 639 height 611
click at [876, 146] on div "Search" at bounding box center [892, 126] width 1222 height 39
click at [1459, 97] on icon "Close" at bounding box center [1454, 93] width 14 height 11
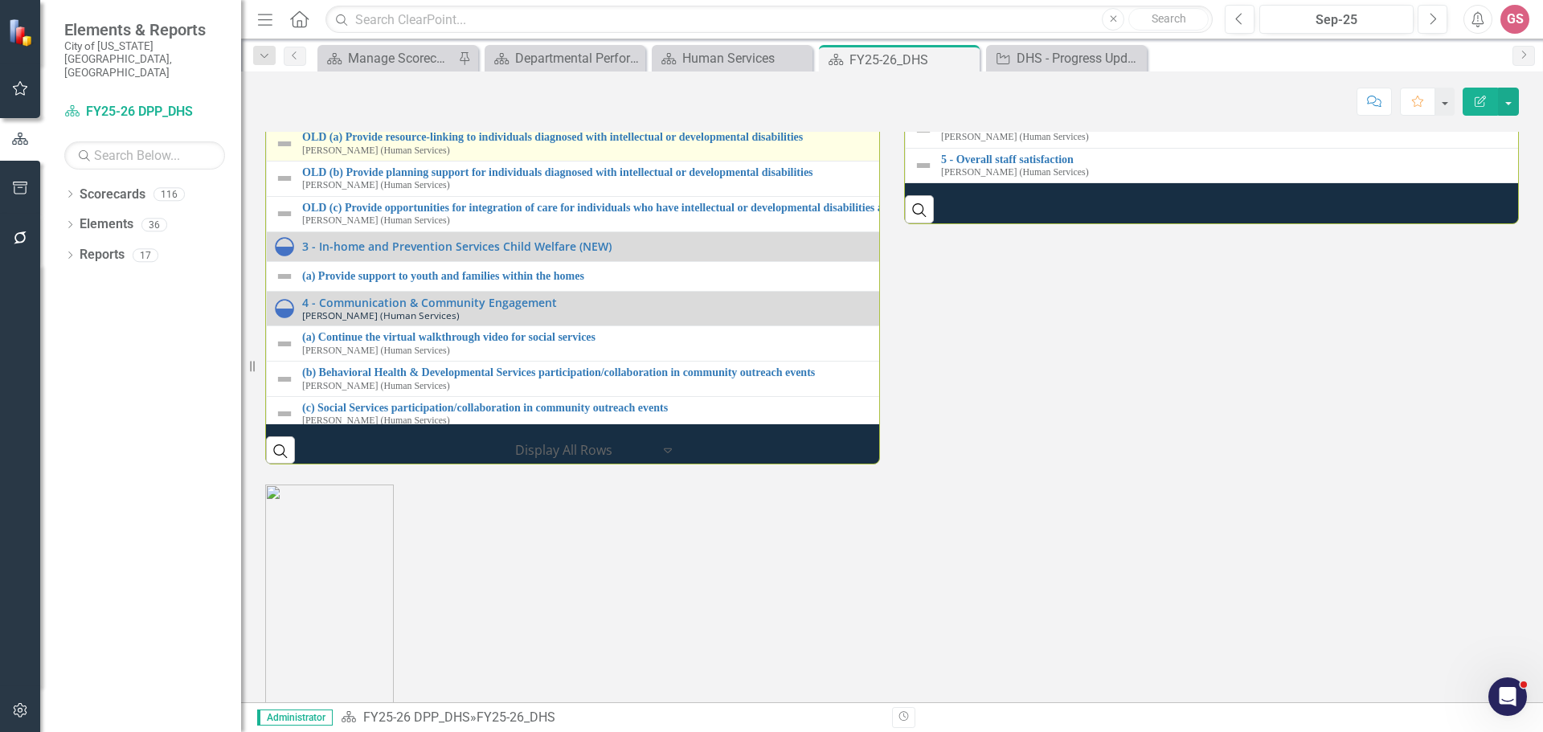
scroll to position [0, 0]
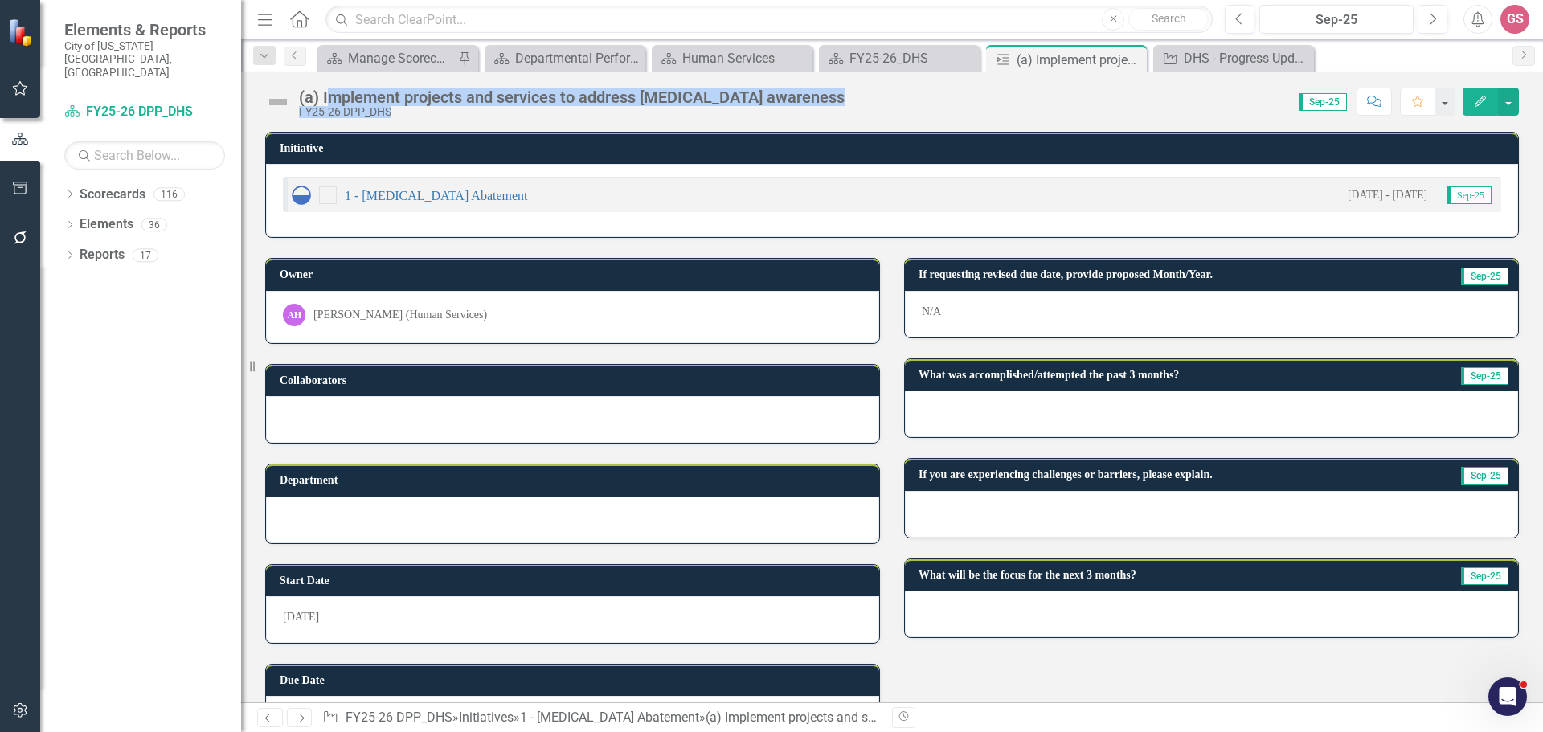
drag, startPoint x: 778, startPoint y: 96, endPoint x: 328, endPoint y: 96, distance: 450.2
click at [328, 96] on div "(a) Implement projects and services to address [MEDICAL_DATA] awareness FY25-26…" at bounding box center [892, 96] width 1302 height 48
click at [330, 96] on div "(a) Implement projects and services to address [MEDICAL_DATA] awareness" at bounding box center [572, 97] width 546 height 18
drag, startPoint x: 777, startPoint y: 96, endPoint x: 322, endPoint y: 97, distance: 455.0
click at [322, 97] on div "(a) Implement projects and services to address [MEDICAL_DATA] awareness FY25-26…" at bounding box center [892, 96] width 1302 height 48
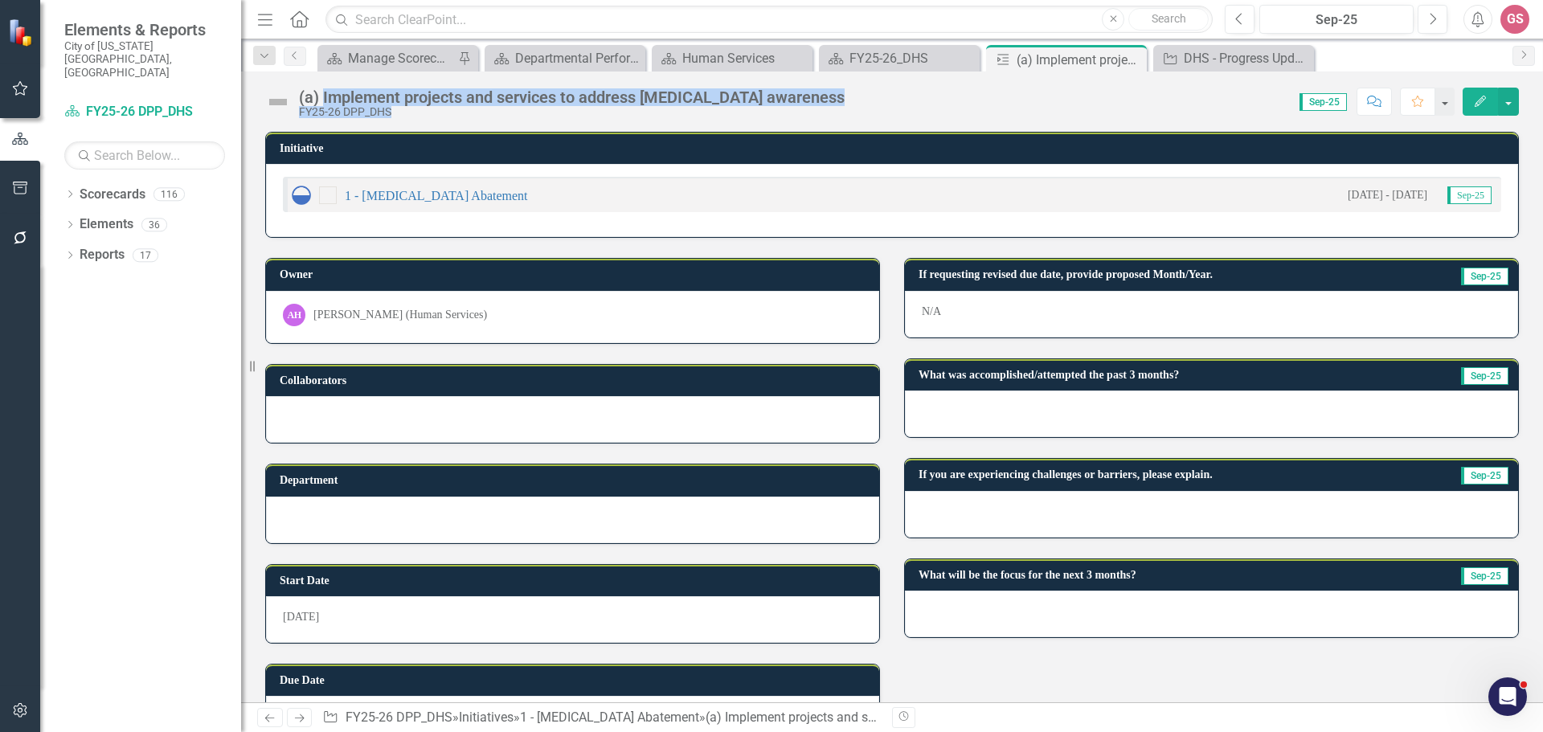
click at [749, 110] on div "FY25-26 DPP_DHS" at bounding box center [572, 112] width 546 height 12
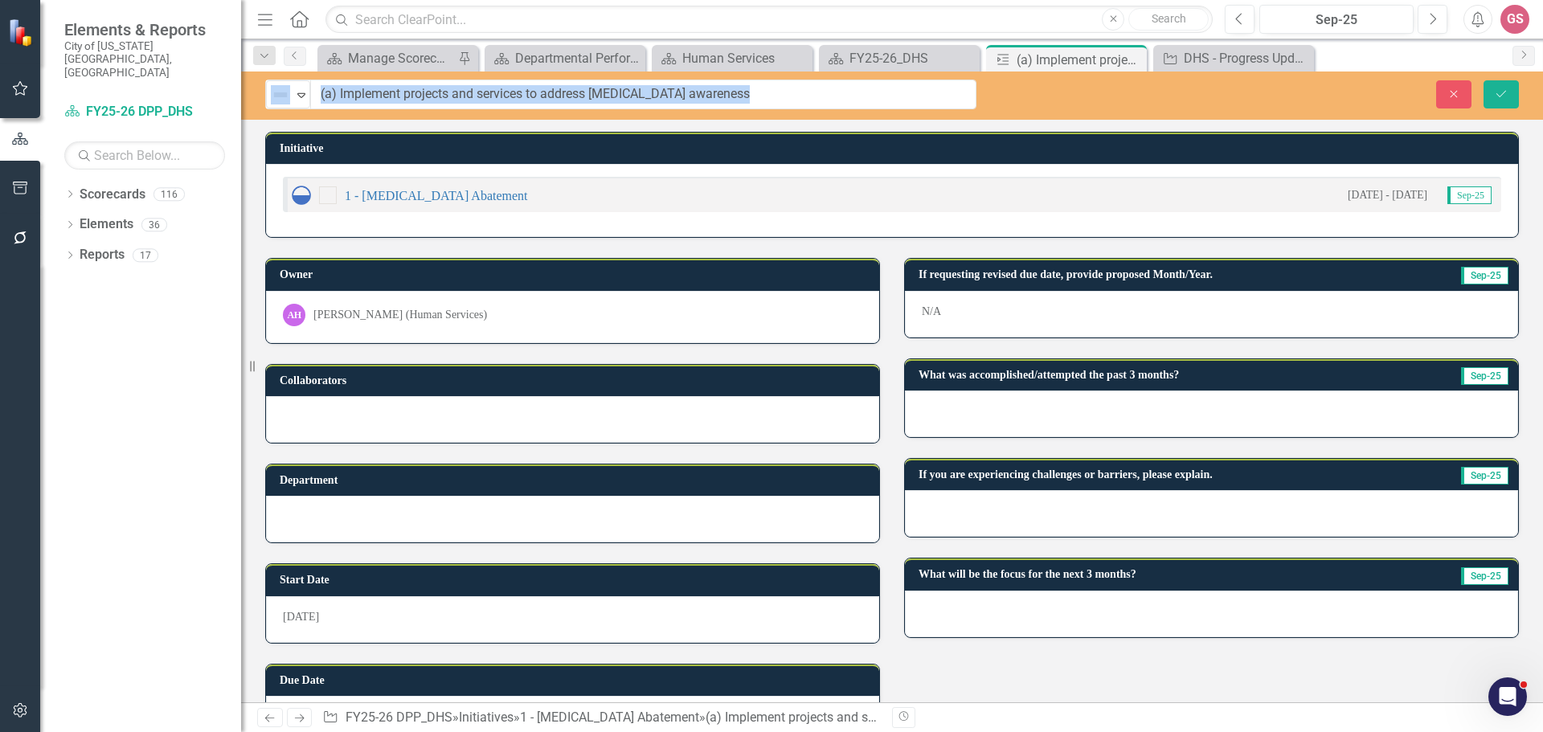
drag, startPoint x: 771, startPoint y: 96, endPoint x: 339, endPoint y: 92, distance: 431.7
drag, startPoint x: 711, startPoint y: 92, endPoint x: 341, endPoint y: 91, distance: 369.8
click at [341, 91] on input "(a) Implement projects and services to address [MEDICAL_DATA] awareness" at bounding box center [644, 95] width 666 height 30
click at [1453, 88] on icon "Close" at bounding box center [1454, 93] width 14 height 11
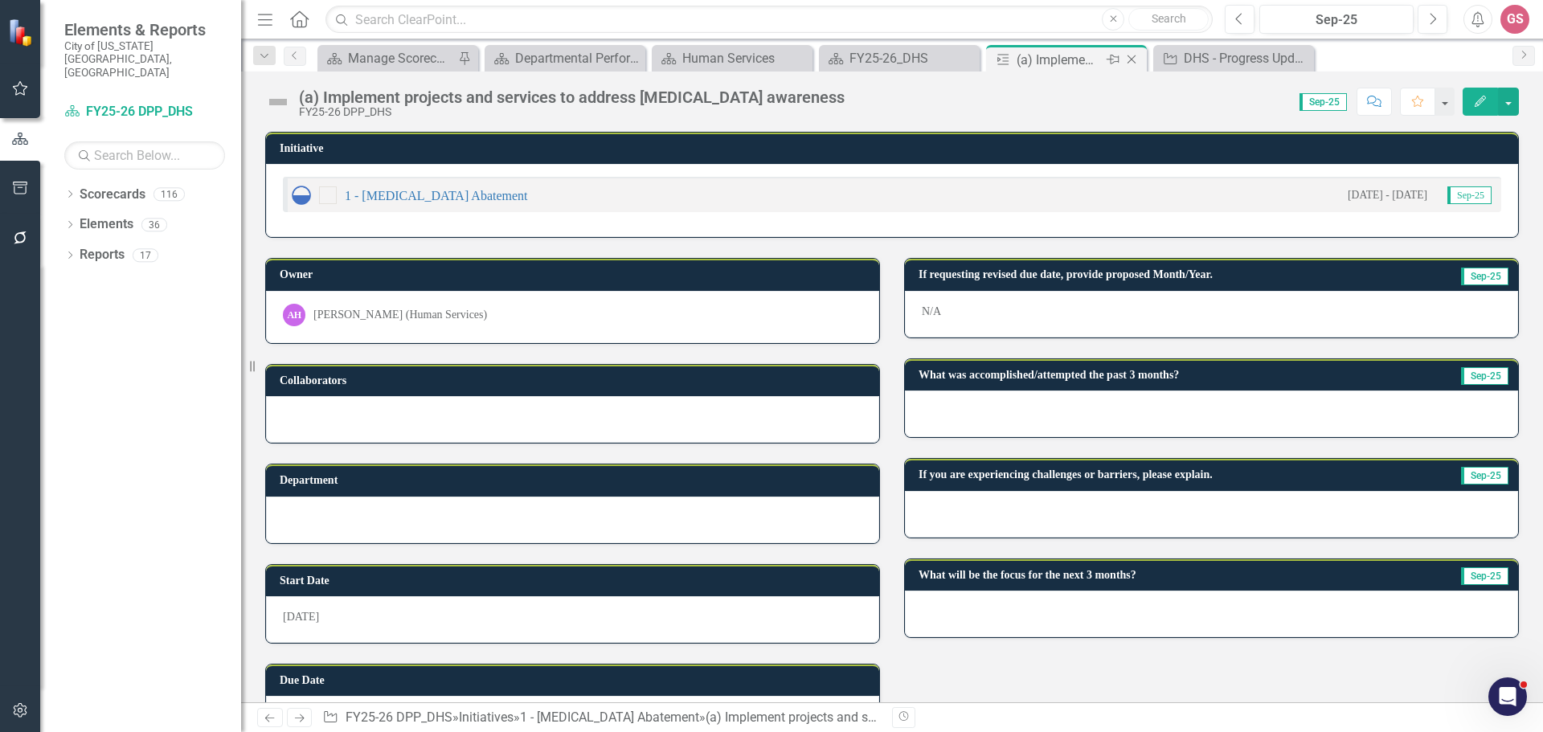
click at [1130, 59] on icon "Close" at bounding box center [1132, 59] width 16 height 13
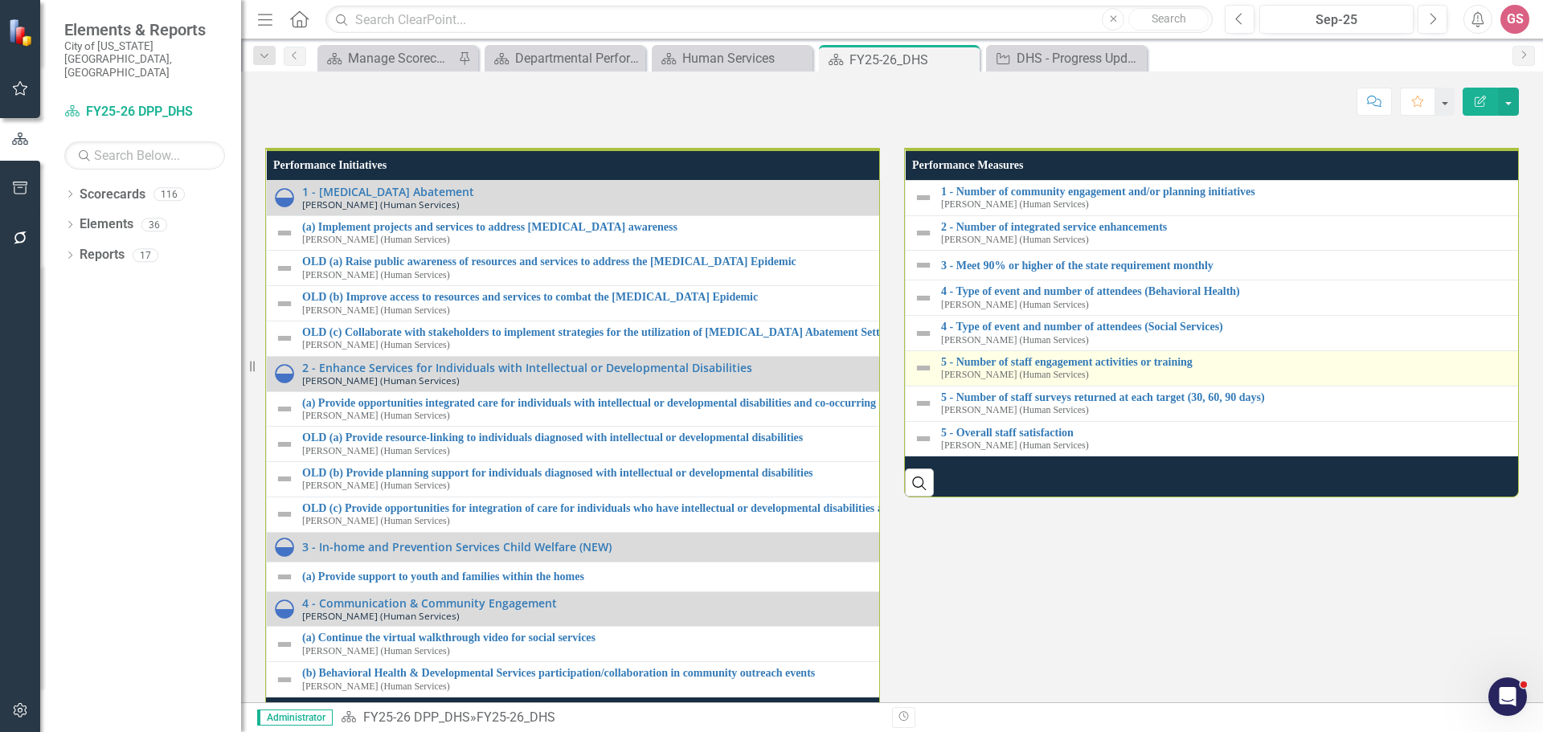
scroll to position [1929, 0]
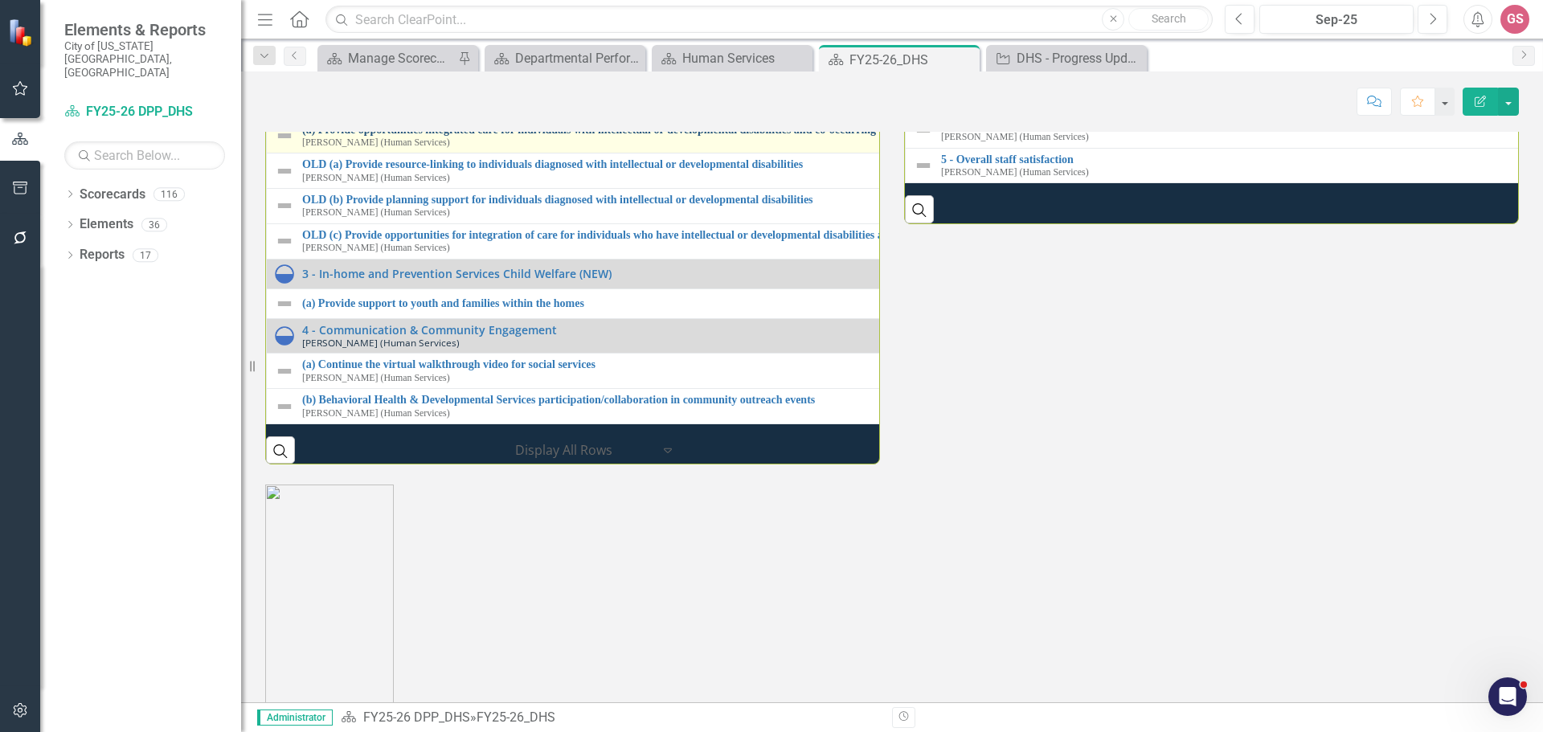
click at [428, 136] on link "(a) Provide opportunities integrated care for individuals with intellectual or …" at bounding box center [895, 130] width 1187 height 12
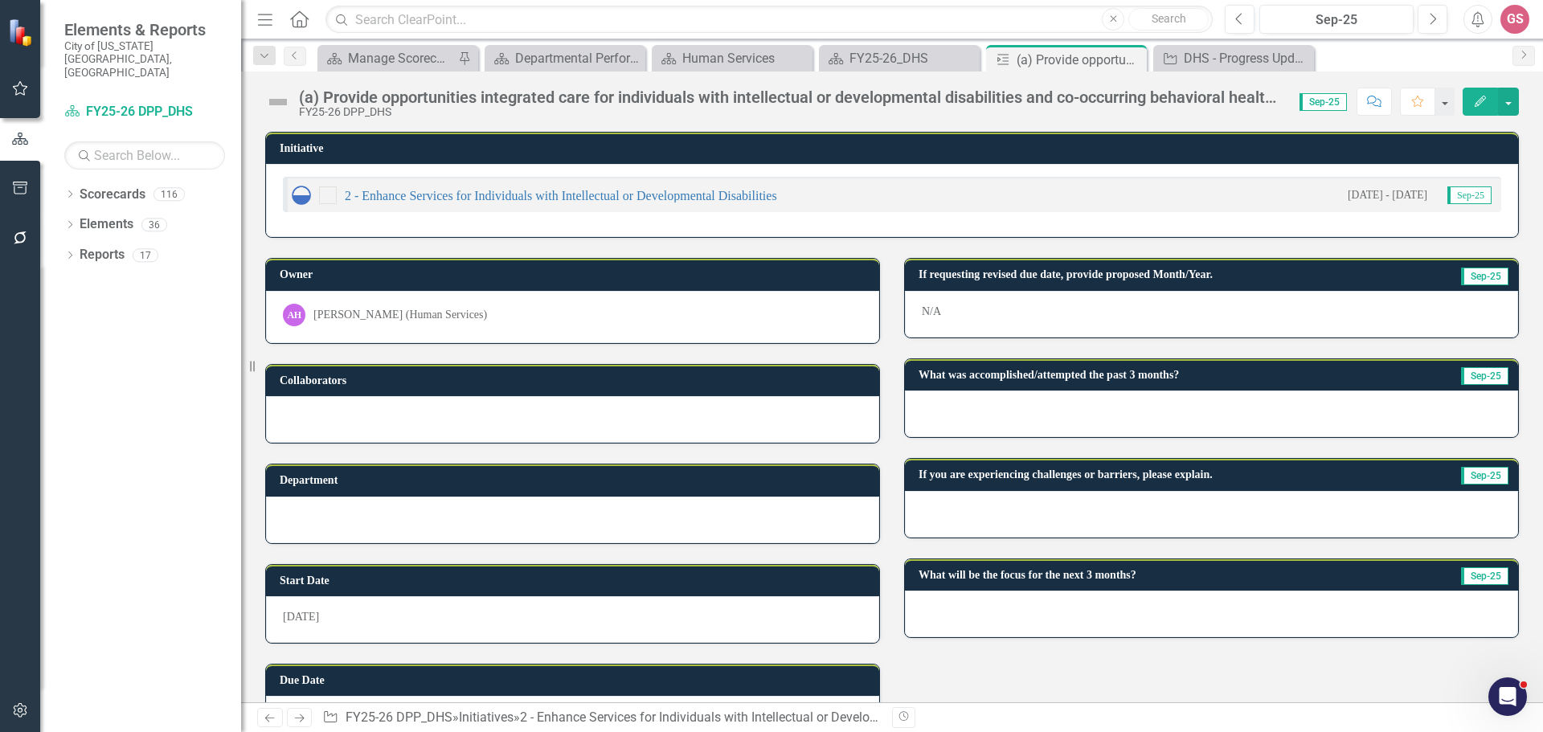
click at [323, 97] on div "(a) Provide opportunities integrated care for individuals with intellectual or …" at bounding box center [791, 97] width 985 height 18
click at [364, 97] on div "(a) Provide opportunities integrated care for individuals with intellectual or …" at bounding box center [791, 97] width 985 height 18
click at [365, 97] on div "(a) Provide opportunities integrated care for individuals with intellectual or …" at bounding box center [791, 97] width 985 height 18
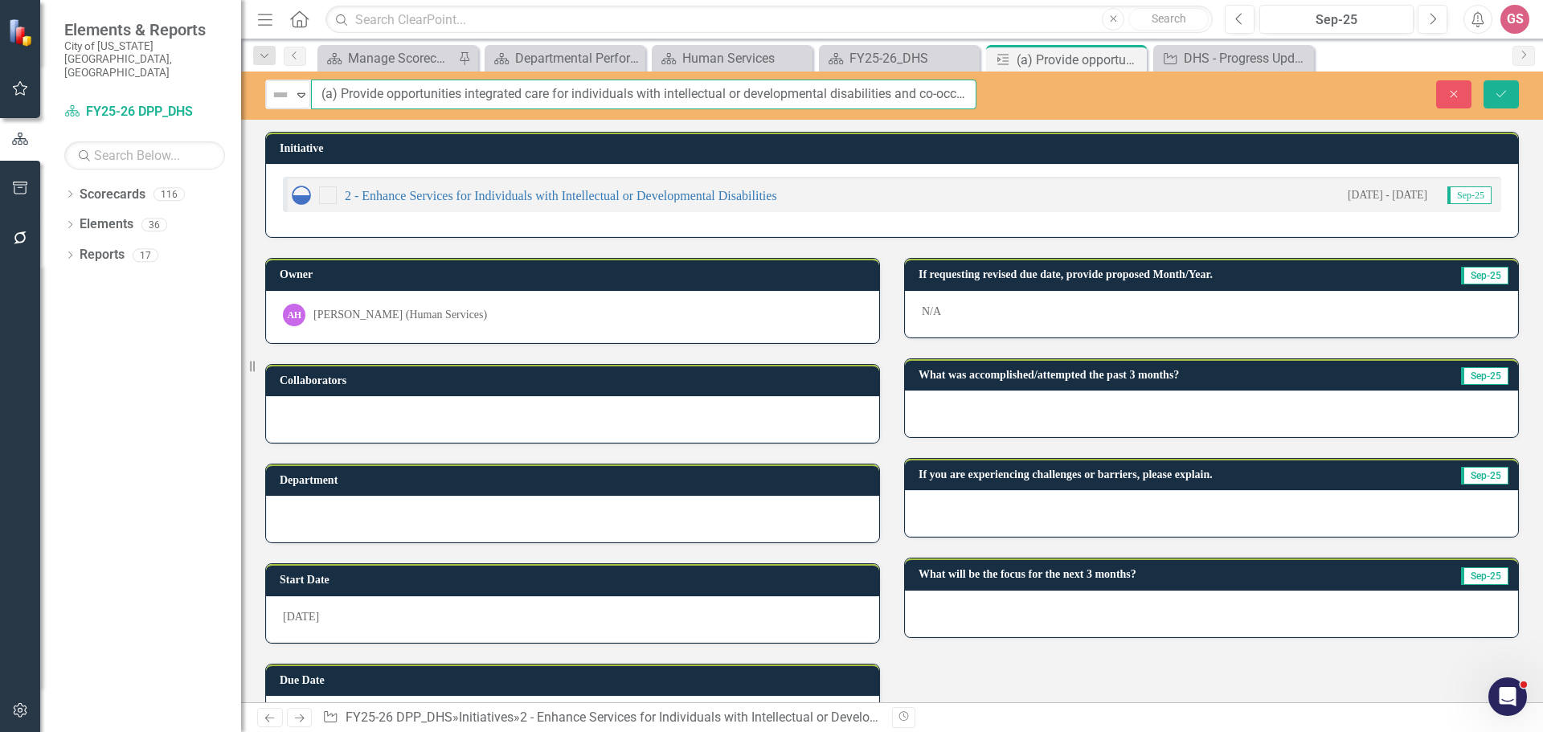
scroll to position [0, 192]
drag, startPoint x: 338, startPoint y: 92, endPoint x: 1167, endPoint y: 90, distance: 829.6
click at [1162, 90] on div "Not Defined Expand (a) Provide opportunities integrated care for individuals wi…" at bounding box center [892, 95] width 1302 height 30
click at [1130, 59] on icon "Close" at bounding box center [1132, 59] width 16 height 13
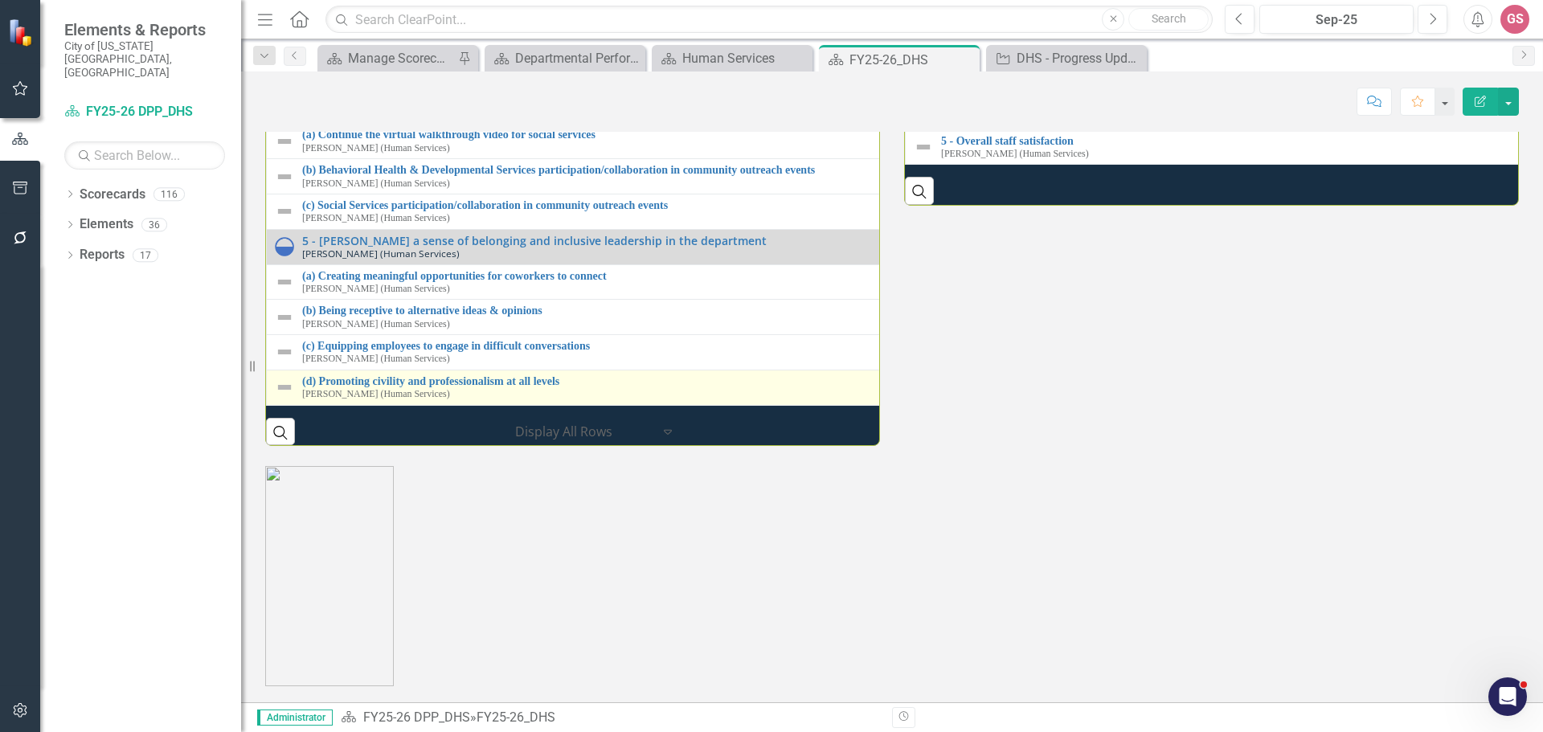
scroll to position [2010, 0]
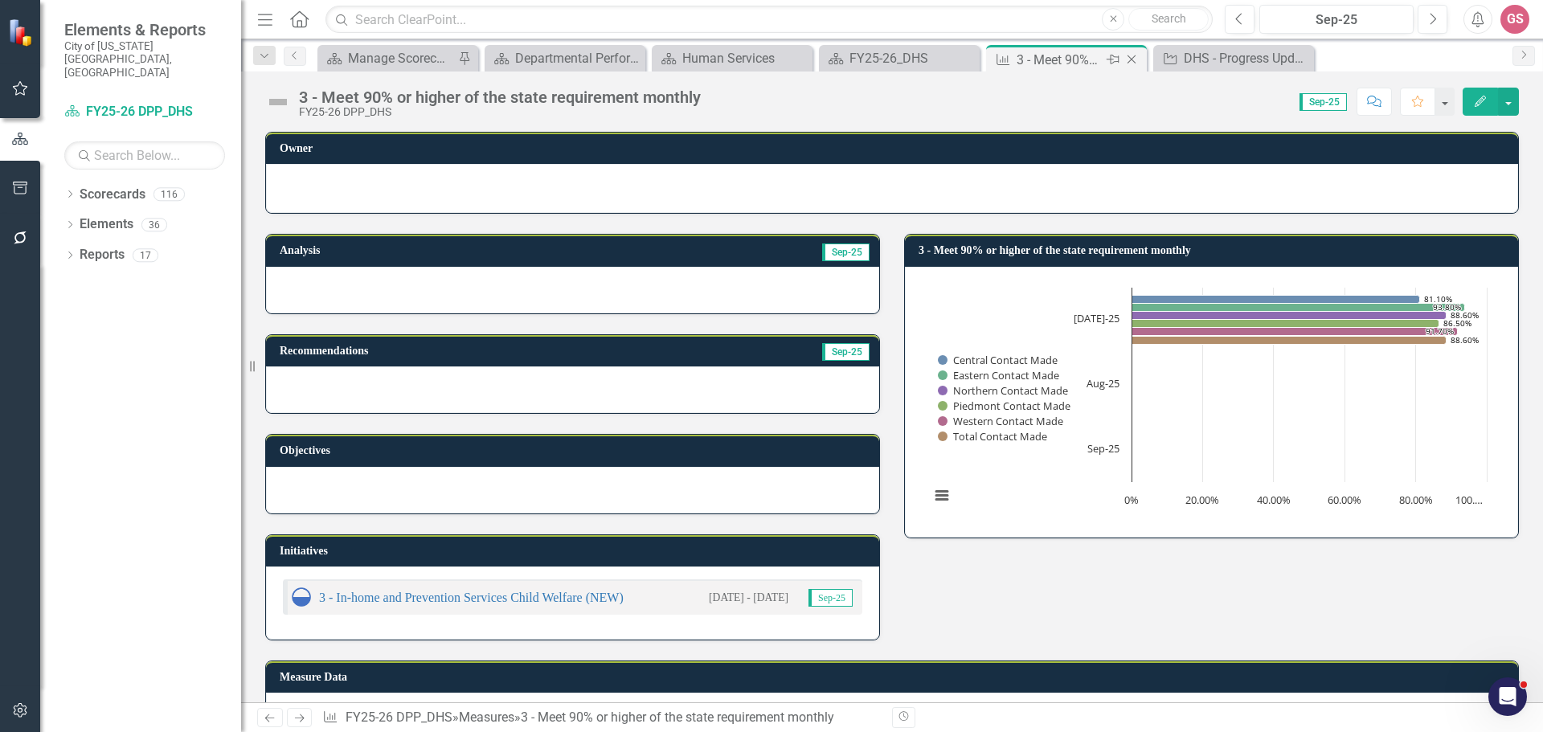
click at [1133, 58] on icon at bounding box center [1132, 59] width 9 height 9
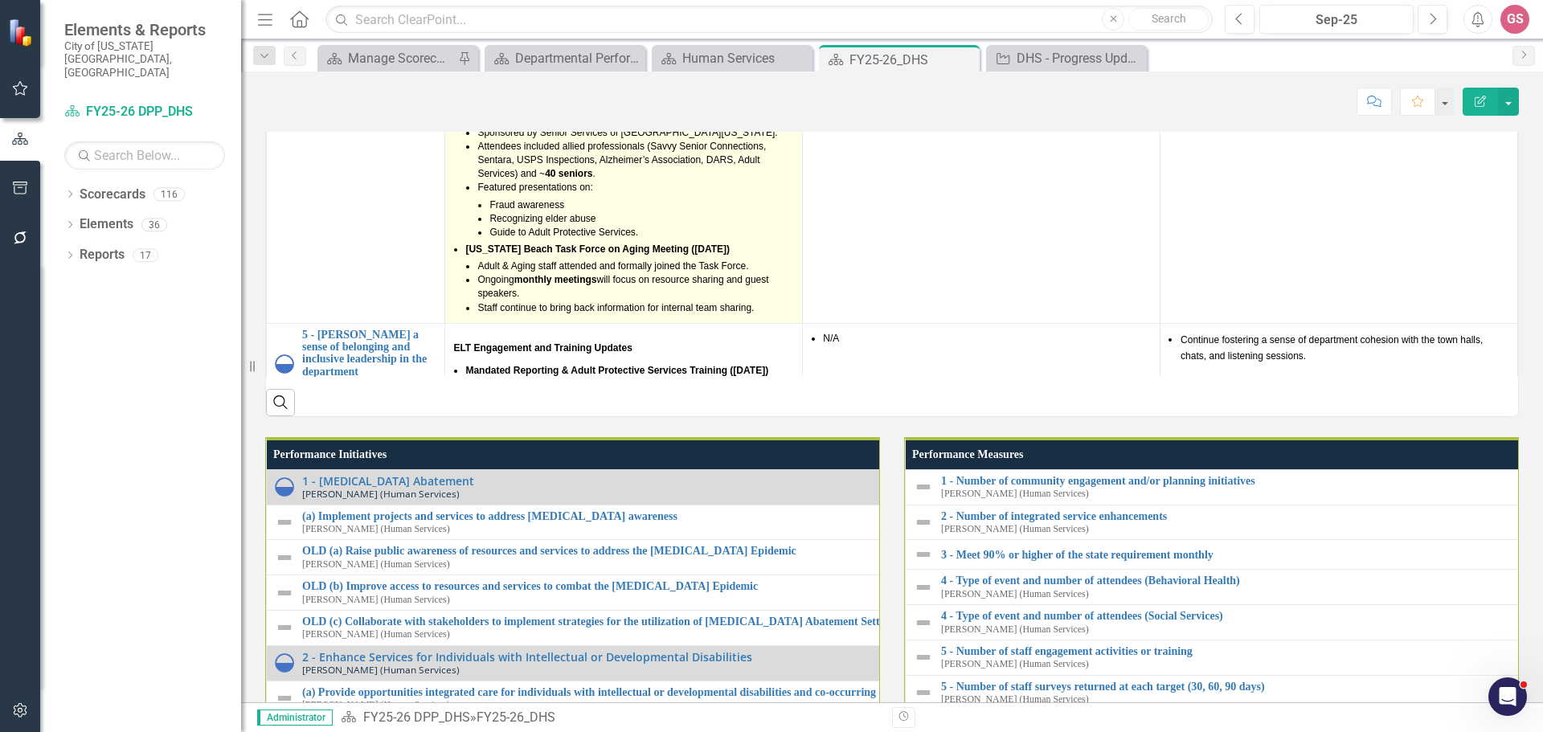
scroll to position [1929, 0]
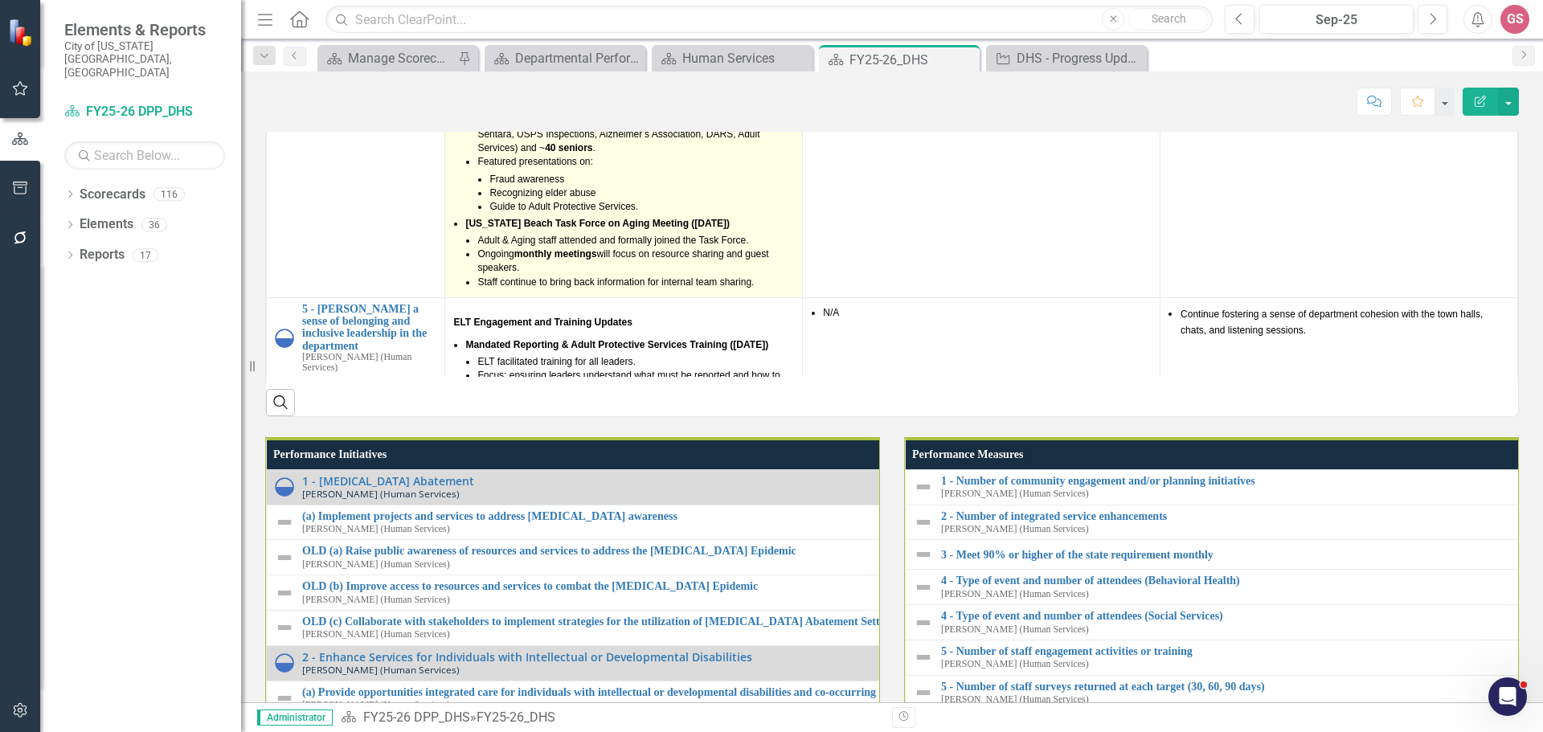
click at [565, 275] on p "Ongoing monthly meetings will focus on resource sharing and guest speakers." at bounding box center [636, 261] width 317 height 27
click at [674, 273] on span "Ongoing monthly meetings will focus on resource sharing and guest speakers." at bounding box center [623, 260] width 291 height 25
drag, startPoint x: 756, startPoint y: 576, endPoint x: 504, endPoint y: 457, distance: 278.0
click at [504, 289] on ul "Second Annual Elder Abuse Awareness Walk – Mt. Trashmore ([DATE]) Hosted by Adu…" at bounding box center [629, 148] width 329 height 281
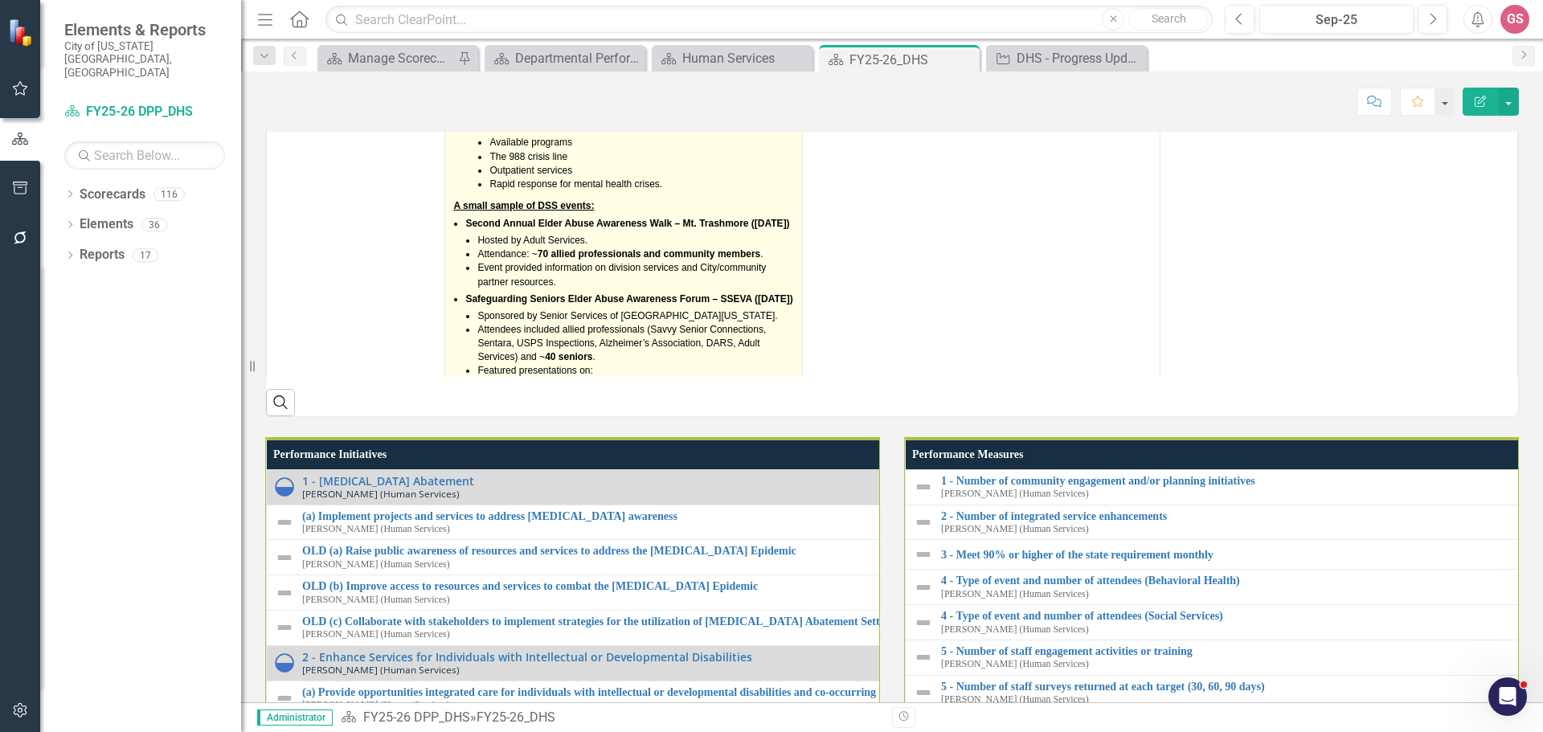
scroll to position [1688, 0]
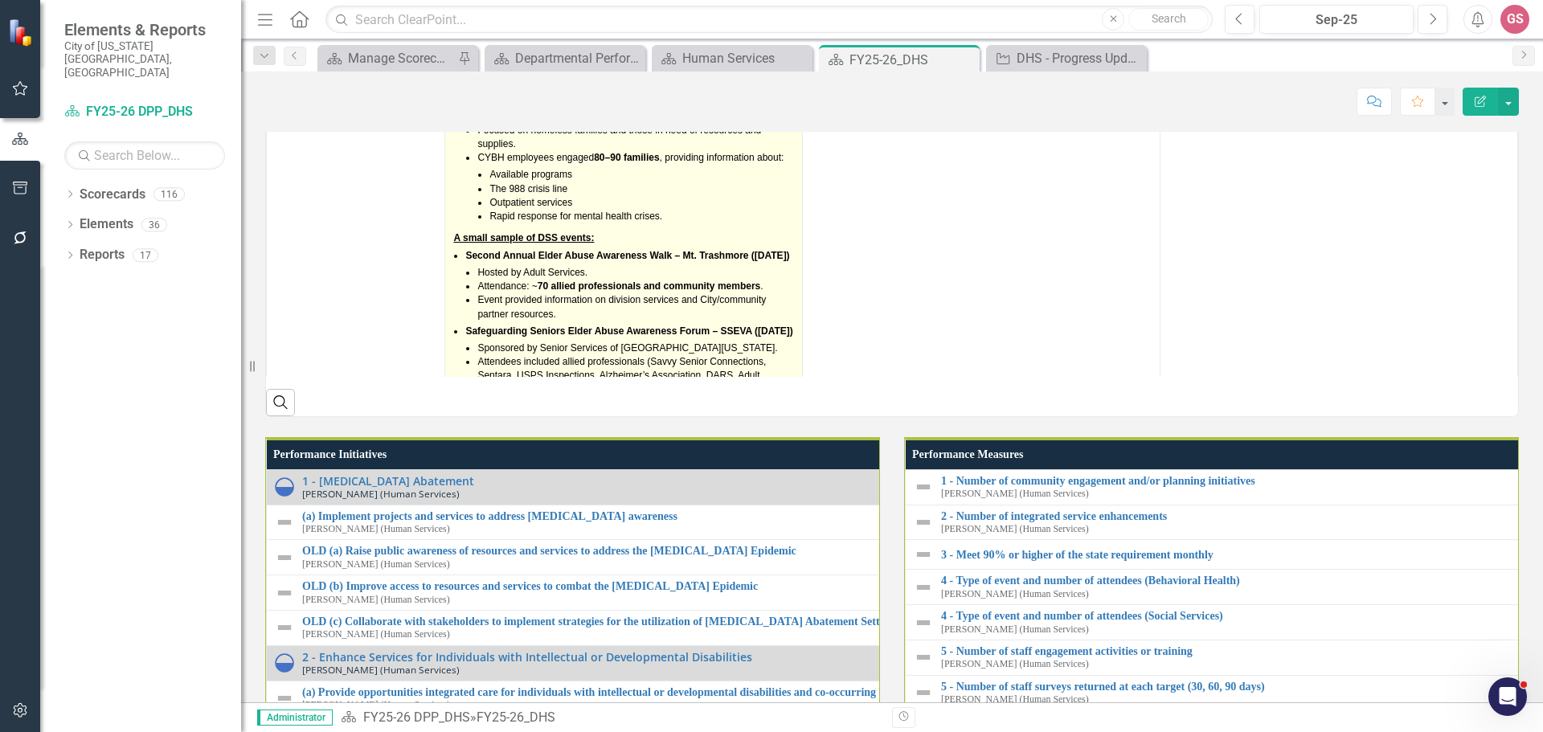
click at [578, 121] on p "Jumpstart 2025: Back-to-School Drive" at bounding box center [629, 114] width 329 height 14
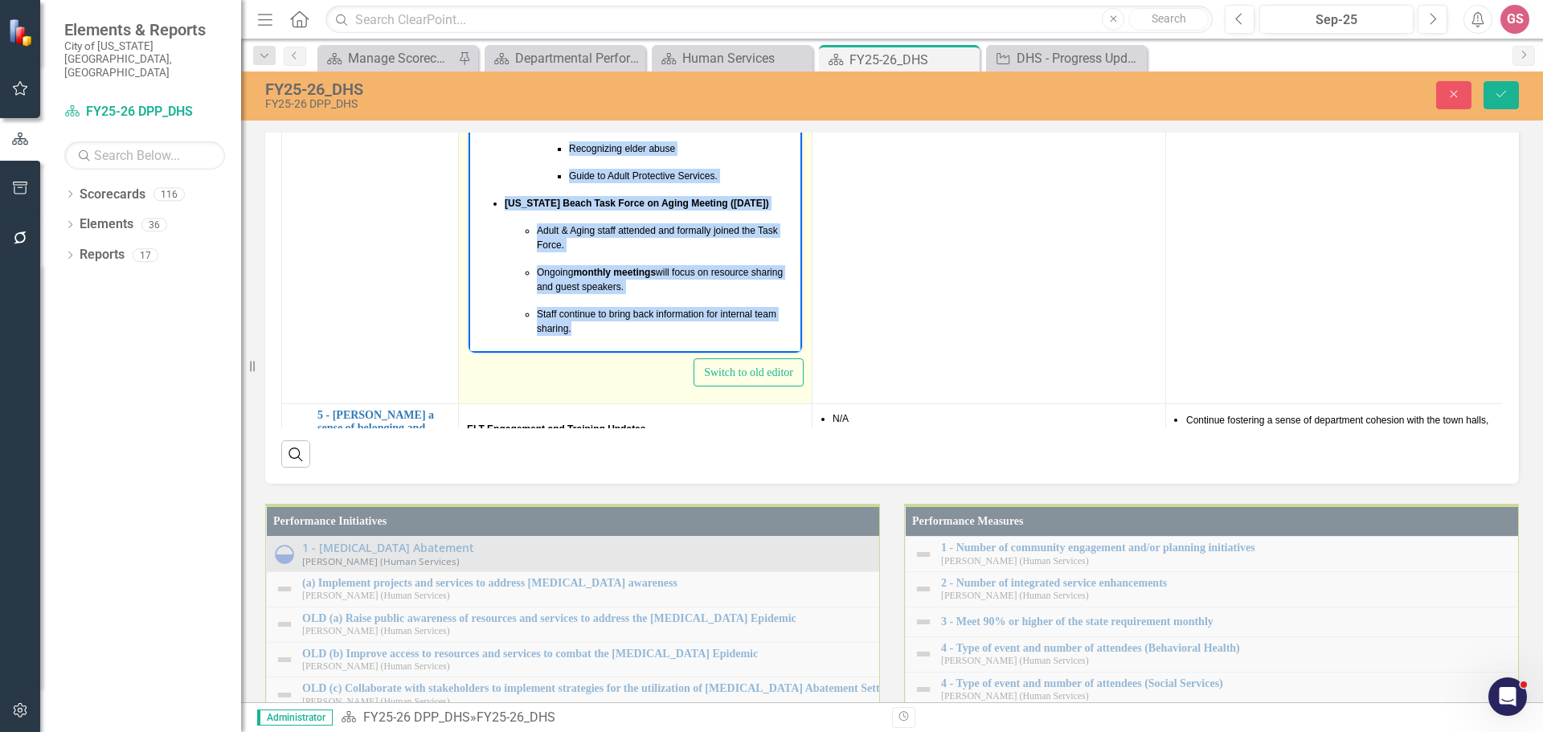
scroll to position [1407, 0]
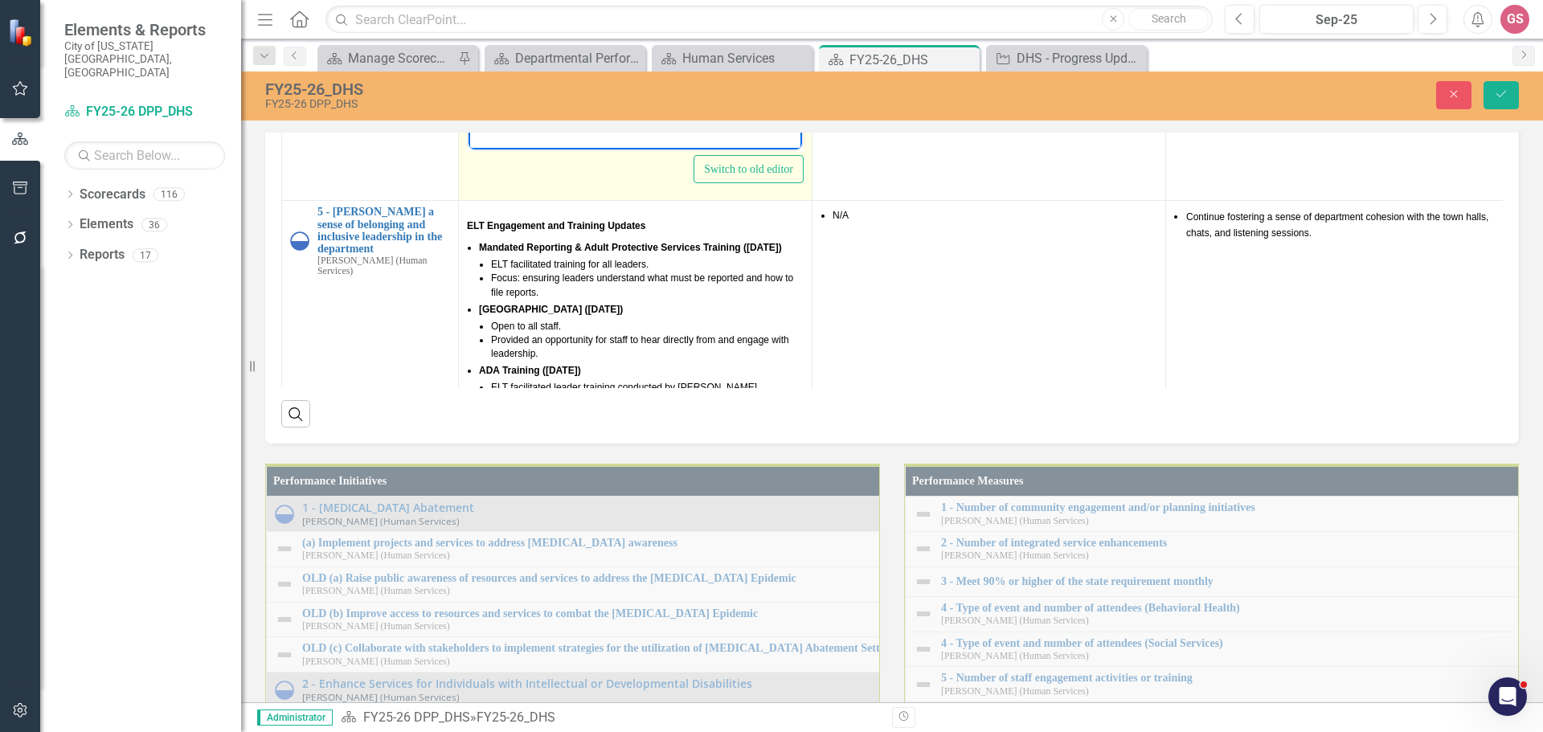
drag, startPoint x: 470, startPoint y: -117, endPoint x: 822, endPoint y: 437, distance: 655.2
copy body "L ipsum dolors am con ADIP Elitse: Doeius Temp Incididun & Utlabore Etdol – Mag…"
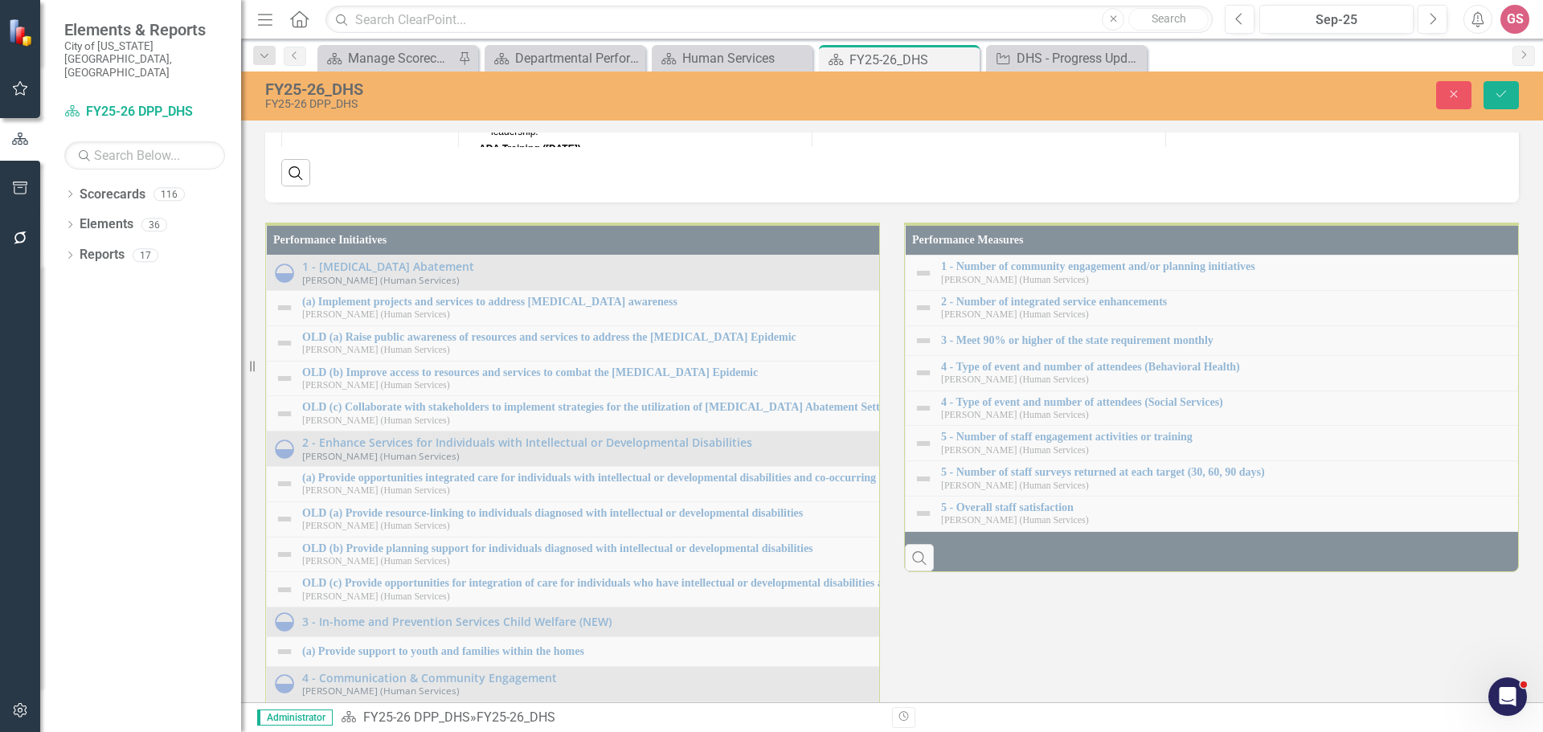
scroll to position [1831, 0]
click at [817, 186] on div "Search" at bounding box center [892, 166] width 1222 height 39
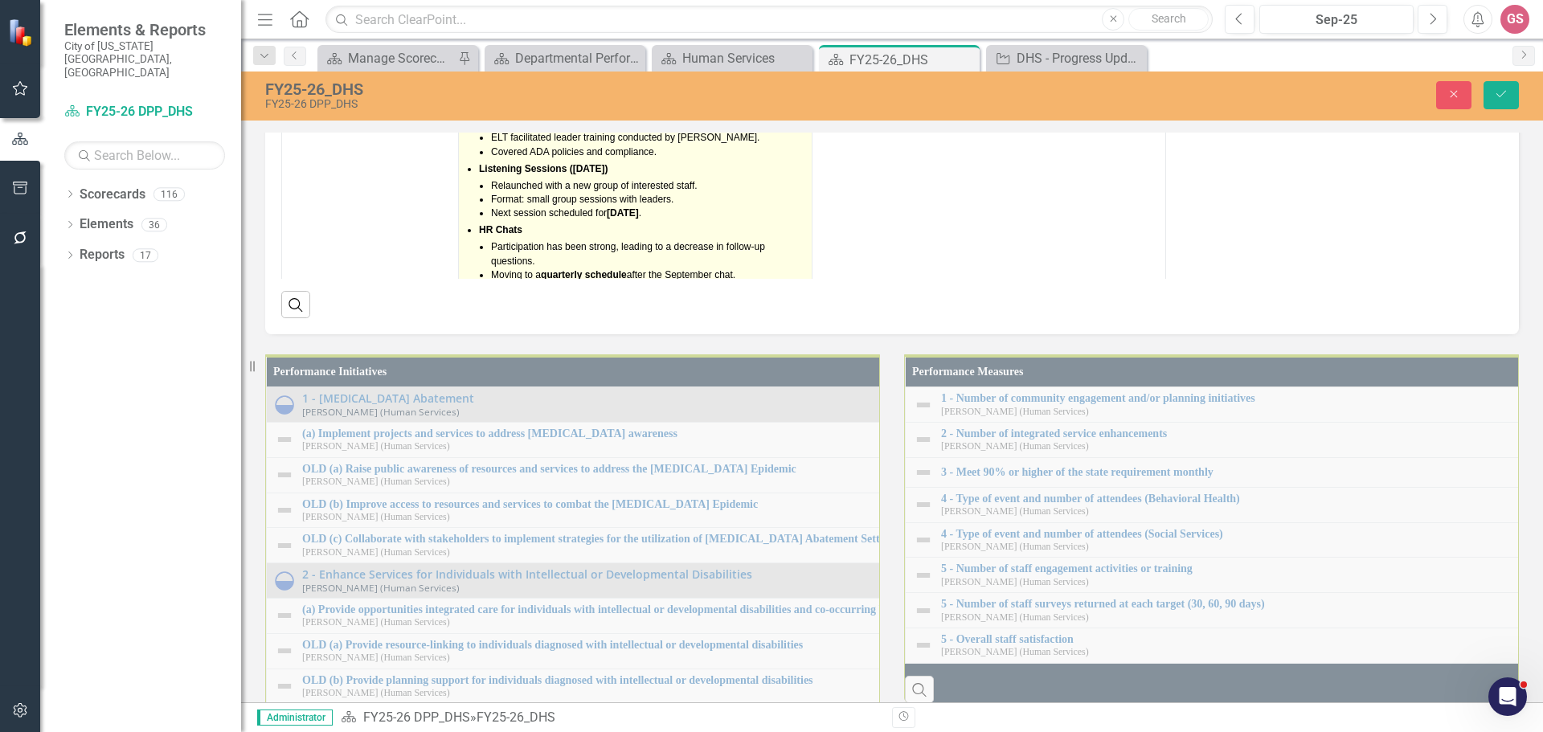
scroll to position [1487, 0]
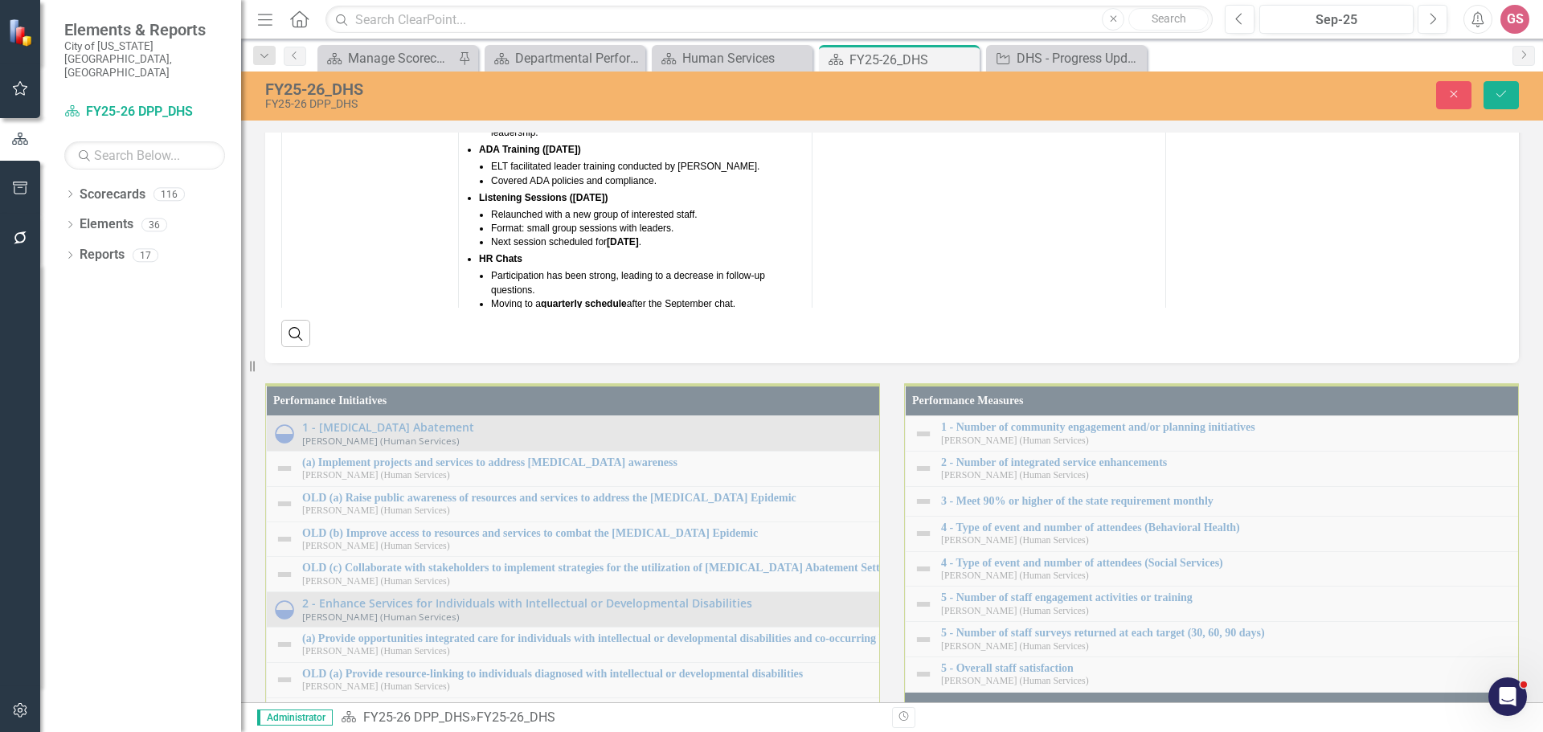
click at [1079, 347] on div "Search" at bounding box center [892, 327] width 1222 height 39
click at [1465, 85] on button "Close" at bounding box center [1454, 95] width 35 height 28
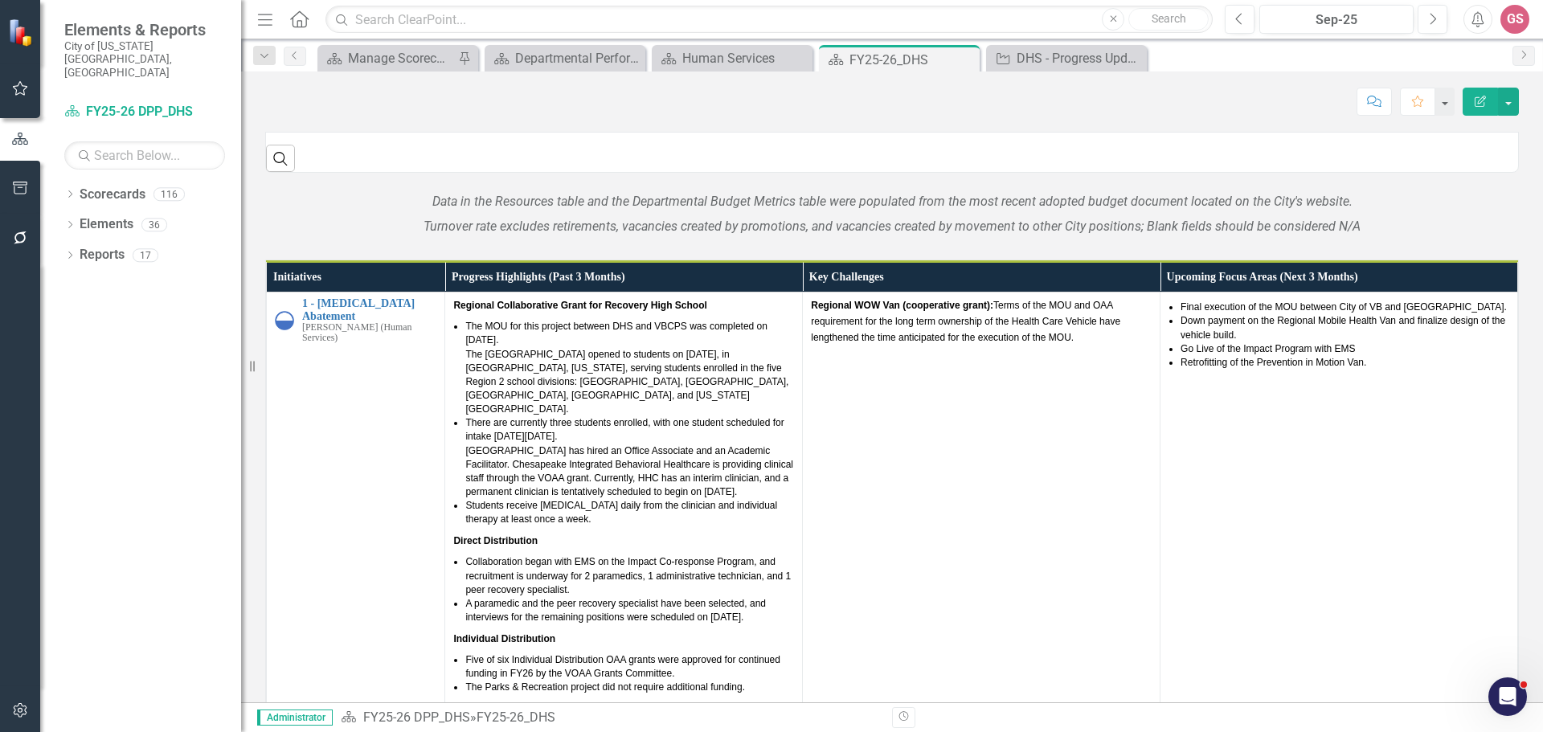
scroll to position [924, 0]
